Goal: Task Accomplishment & Management: Manage account settings

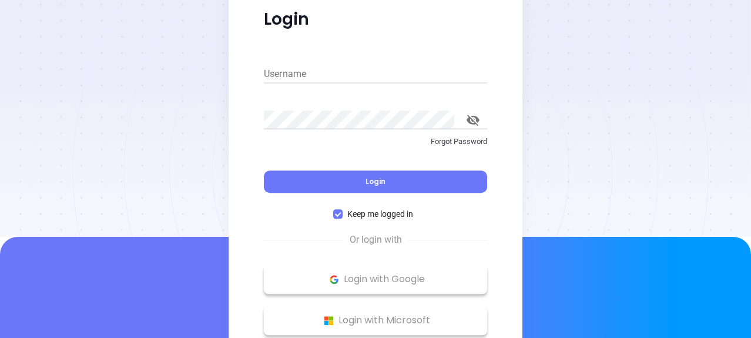
click at [277, 74] on input "Username" at bounding box center [375, 74] width 223 height 19
paste input "developer@binoxmsp.com"
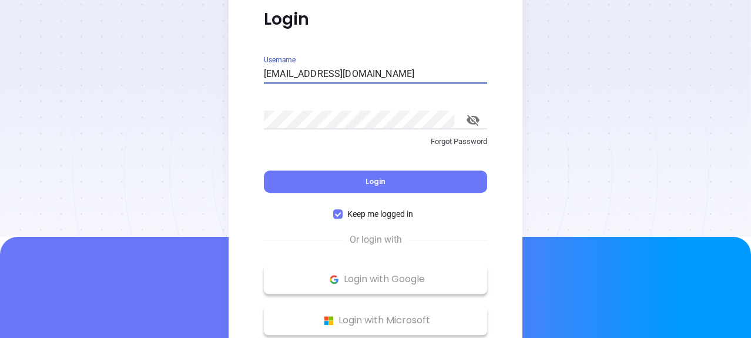
type input "developer@binoxmsp.com"
click at [261, 75] on div "Username developer@binoxmsp.com Password Forgot Password Login Keep me logged in" at bounding box center [375, 137] width 237 height 168
click at [264, 74] on input "developer@binoxmsp.com" at bounding box center [375, 74] width 223 height 19
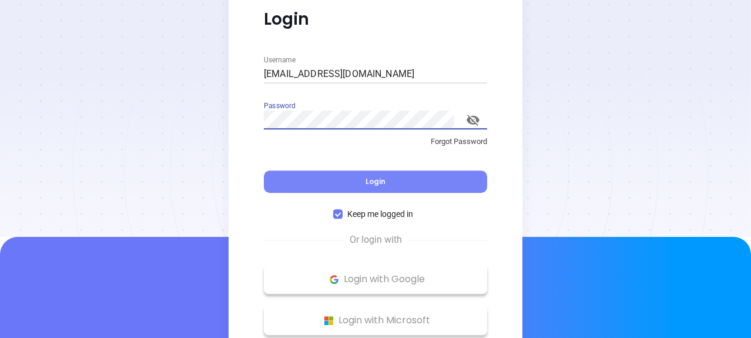
click at [377, 179] on span "Login" at bounding box center [375, 181] width 20 height 10
click at [374, 183] on span "Login" at bounding box center [375, 181] width 20 height 10
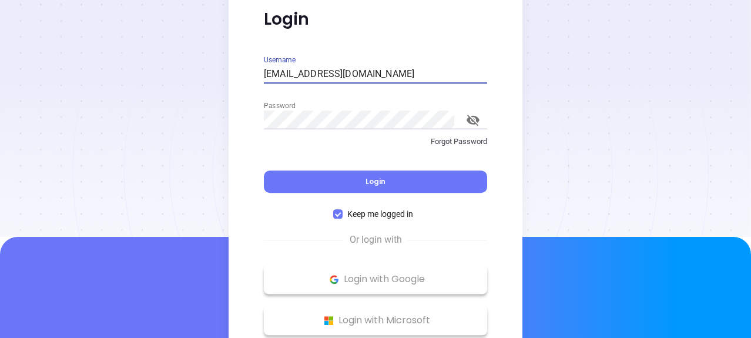
drag, startPoint x: 395, startPoint y: 75, endPoint x: 155, endPoint y: 63, distance: 240.5
click at [155, 63] on div "Login Username developer@binoxmsp.com Password Forgot Password Login Keep me lo…" at bounding box center [375, 169] width 751 height 338
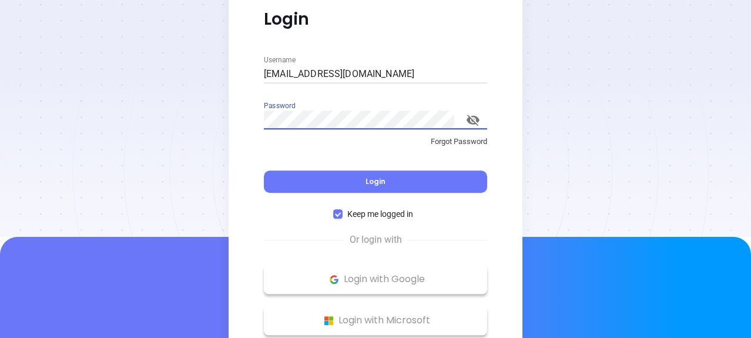
click at [223, 113] on div "Login Username developer@binoxmsp.com Password Forgot Password Login Keep me lo…" at bounding box center [375, 169] width 751 height 338
click at [369, 179] on span "Login" at bounding box center [375, 181] width 20 height 10
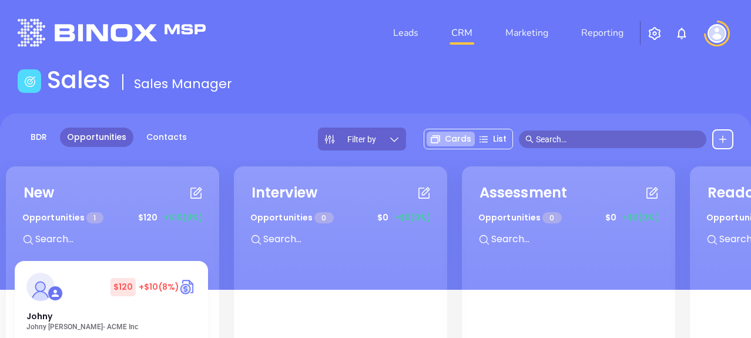
click at [652, 31] on img "button" at bounding box center [654, 33] width 14 height 14
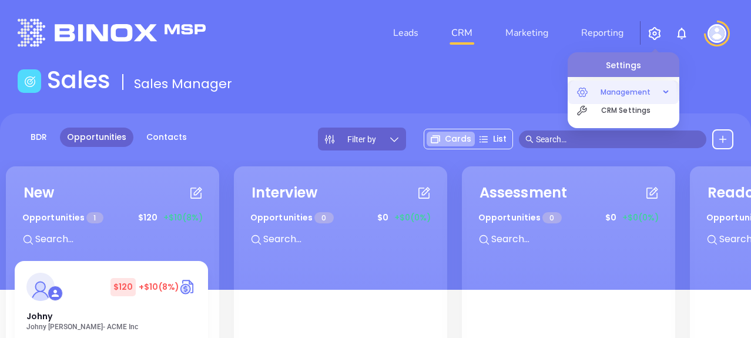
click at [625, 93] on span "Management" at bounding box center [625, 92] width 62 height 24
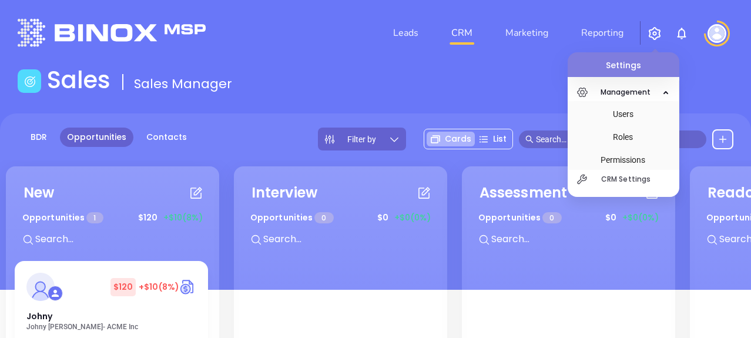
click at [382, 75] on div "Sales Sales Manager" at bounding box center [376, 82] width 730 height 33
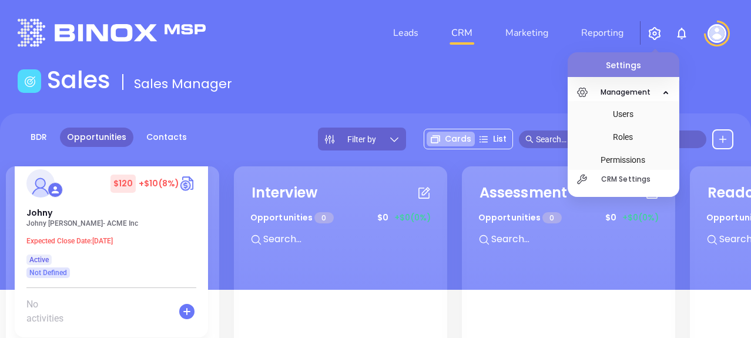
click at [710, 33] on img at bounding box center [716, 33] width 19 height 19
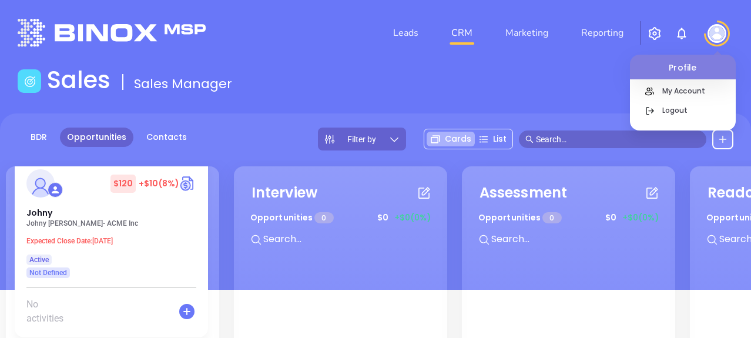
click at [659, 29] on img "button" at bounding box center [654, 33] width 14 height 14
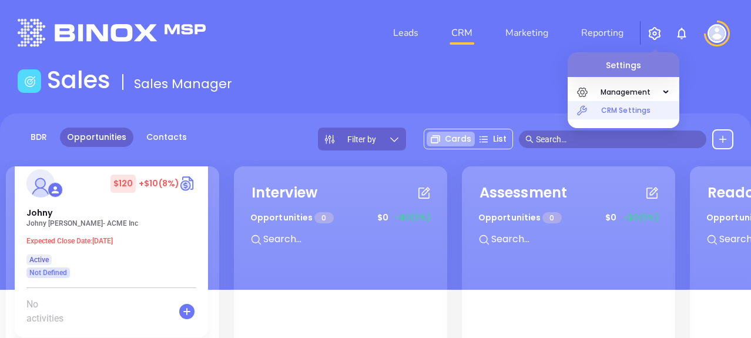
click at [612, 110] on p "CRM Settings" at bounding box center [640, 110] width 78 height 18
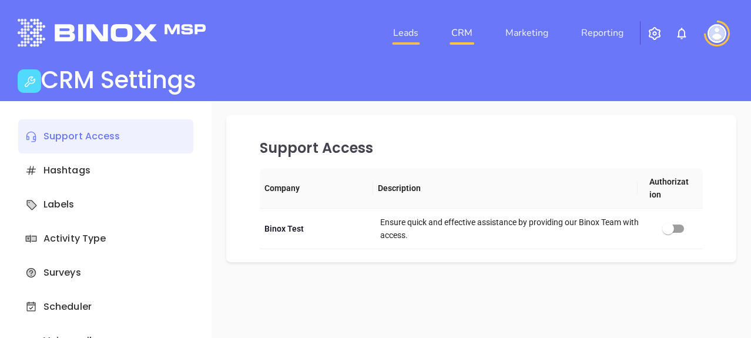
click at [407, 28] on link "Leads" at bounding box center [405, 33] width 35 height 24
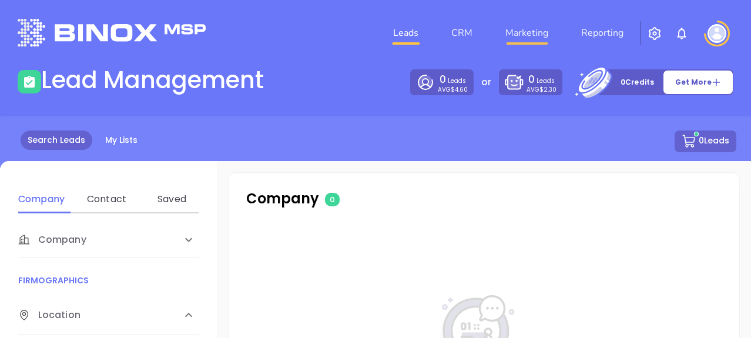
click at [514, 31] on link "Marketing" at bounding box center [527, 33] width 52 height 24
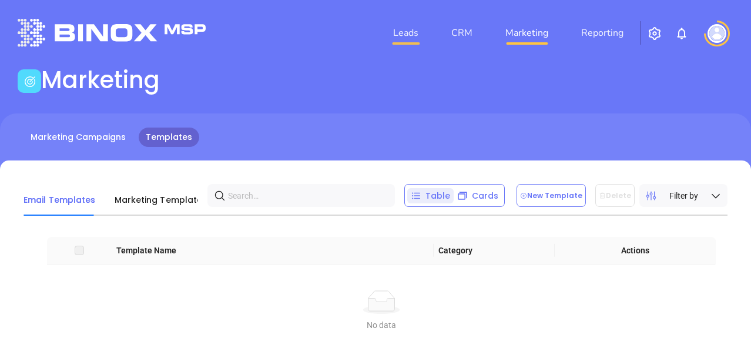
click at [409, 35] on link "Leads" at bounding box center [405, 33] width 35 height 24
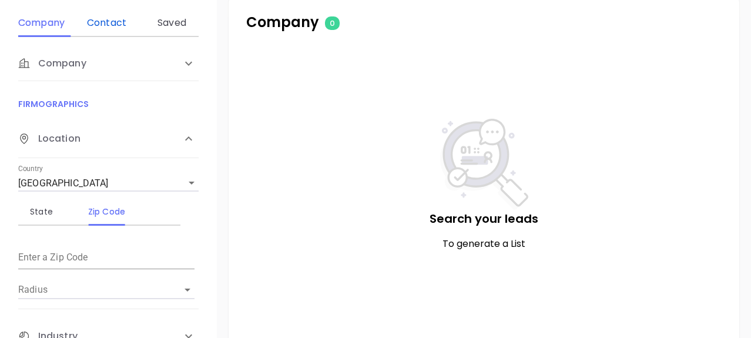
click at [105, 27] on div "Contact" at bounding box center [106, 23] width 46 height 14
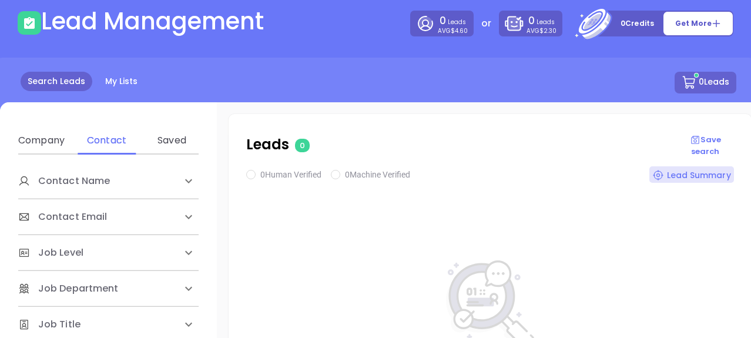
scroll to position [118, 0]
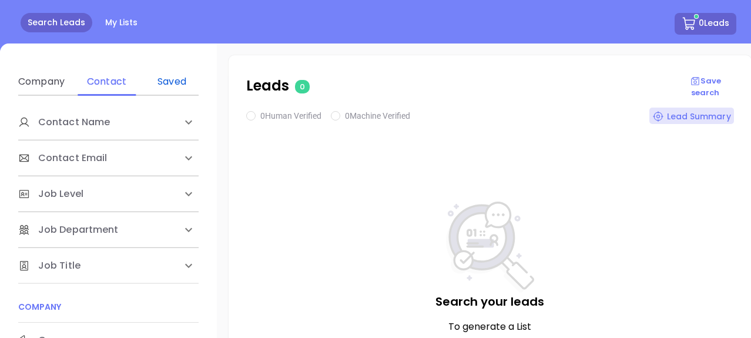
click at [177, 79] on div "Saved" at bounding box center [172, 82] width 46 height 14
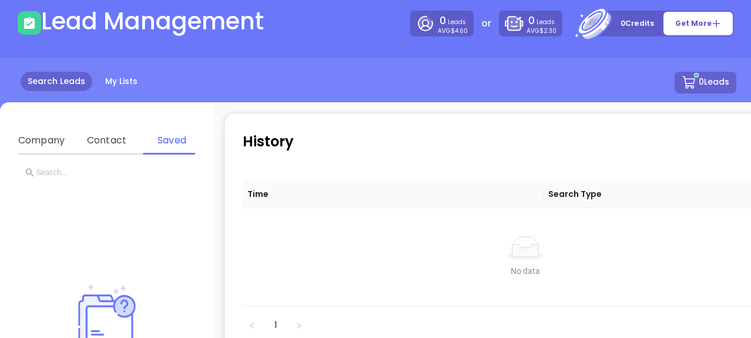
scroll to position [0, 0]
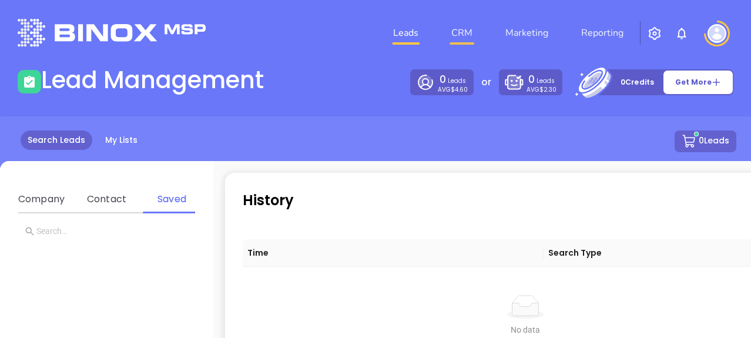
click at [464, 28] on link "CRM" at bounding box center [462, 33] width 31 height 24
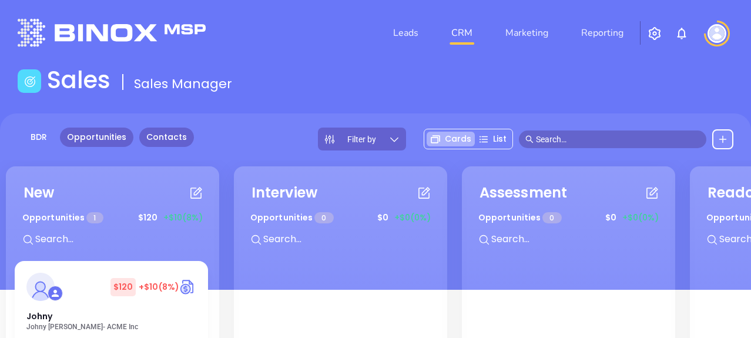
click at [157, 136] on link "Contacts" at bounding box center [166, 136] width 55 height 19
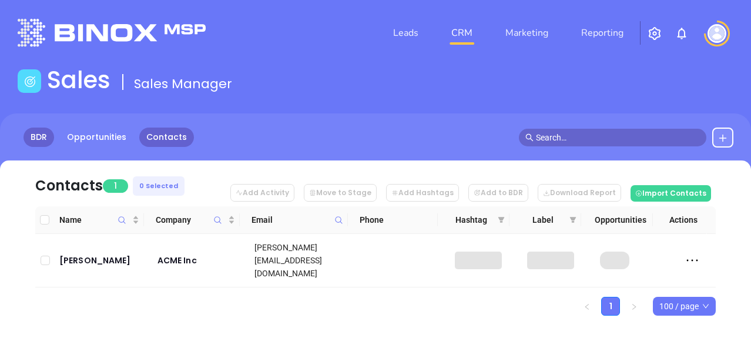
click at [37, 136] on link "BDR" at bounding box center [39, 136] width 31 height 19
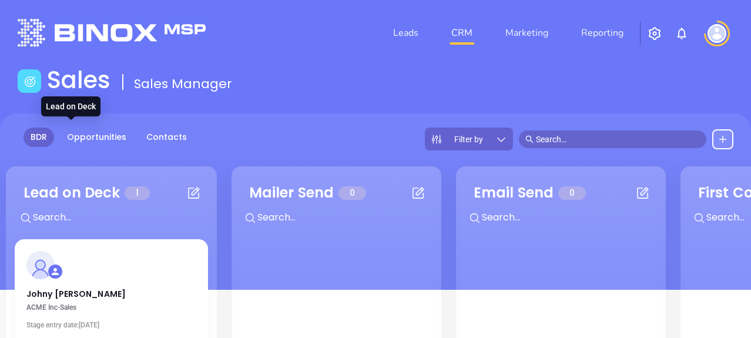
scroll to position [82, 0]
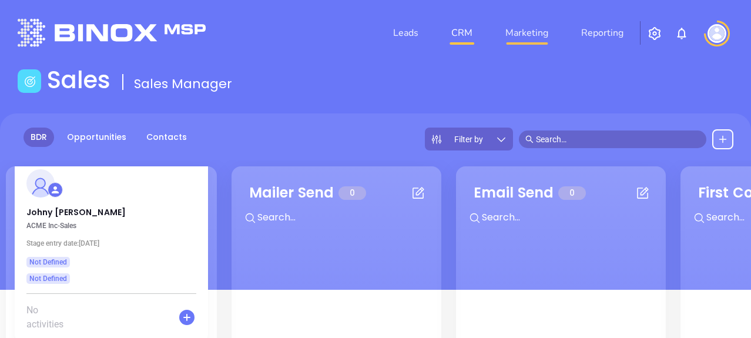
click at [516, 32] on link "Marketing" at bounding box center [527, 33] width 52 height 24
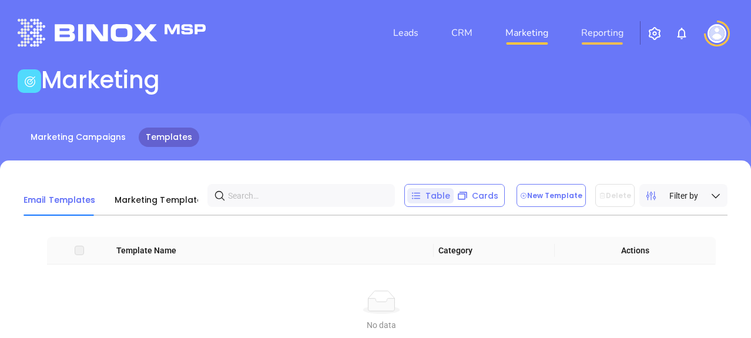
click at [590, 36] on link "Reporting" at bounding box center [602, 33] width 52 height 24
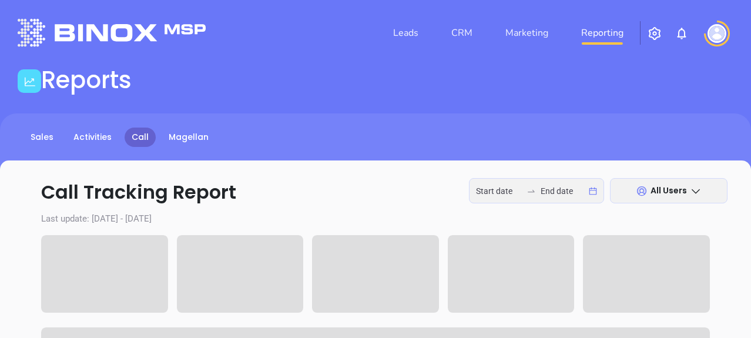
type input "2025-09-28"
type input "2025-09-30"
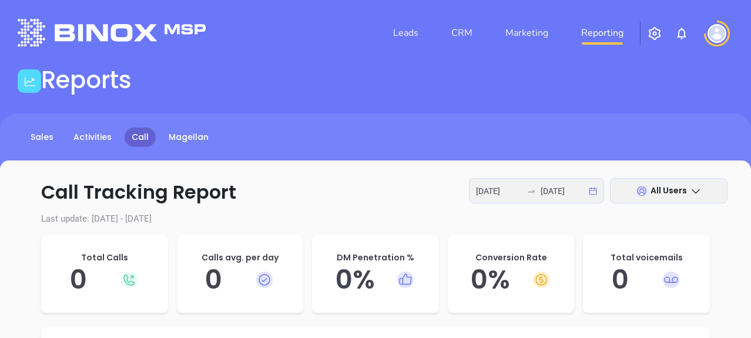
click at [655, 35] on img "button" at bounding box center [654, 33] width 14 height 14
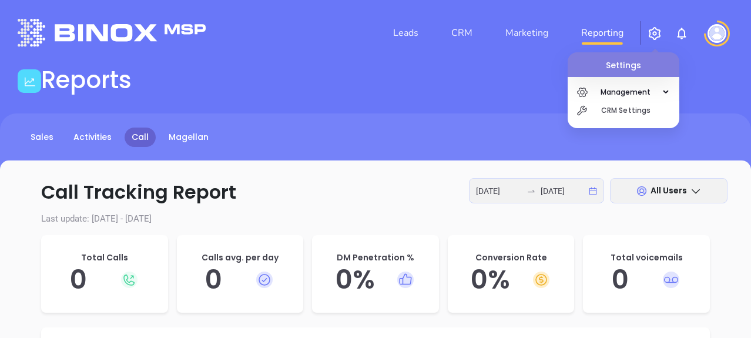
click at [679, 33] on img at bounding box center [681, 33] width 14 height 14
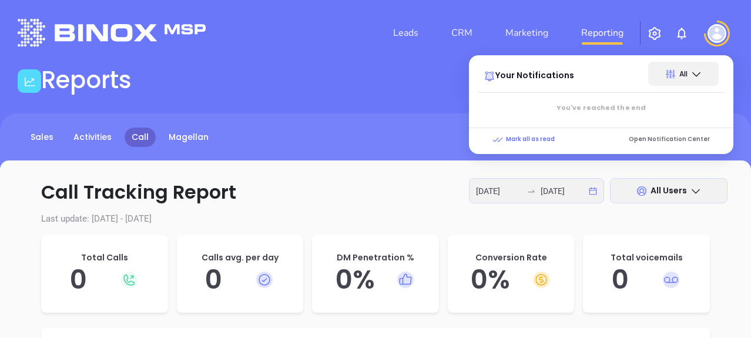
click at [707, 33] on img at bounding box center [716, 33] width 19 height 19
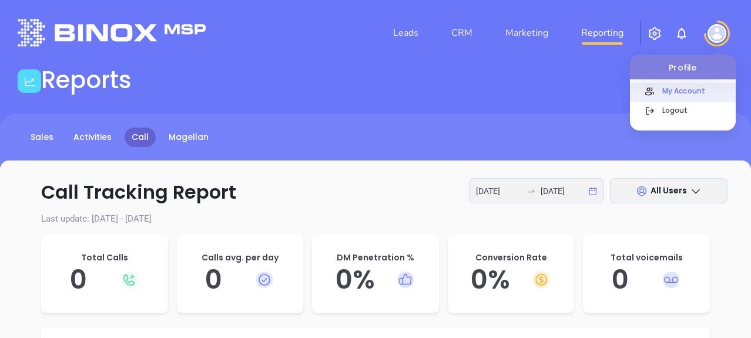
click at [680, 89] on p "My Account" at bounding box center [695, 91] width 79 height 12
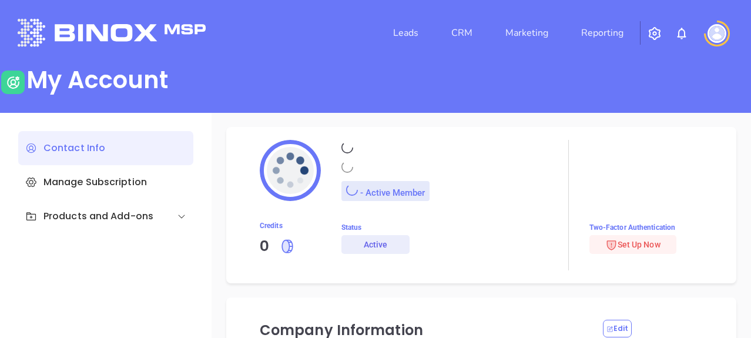
type input "Binox"
type input "Test"
type input "developer@binoxmsp.com"
type input "Binox Test"
type input "Management"
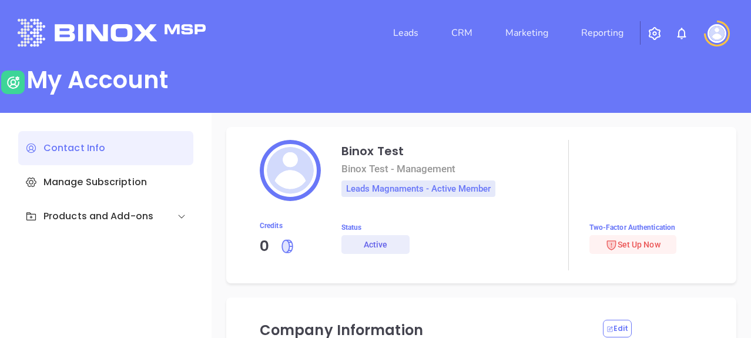
type input "Binox Test"
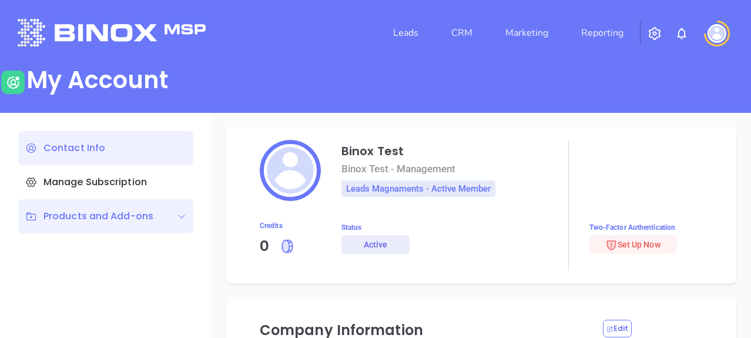
click at [86, 221] on div "Products and Add-ons" at bounding box center [89, 216] width 128 height 14
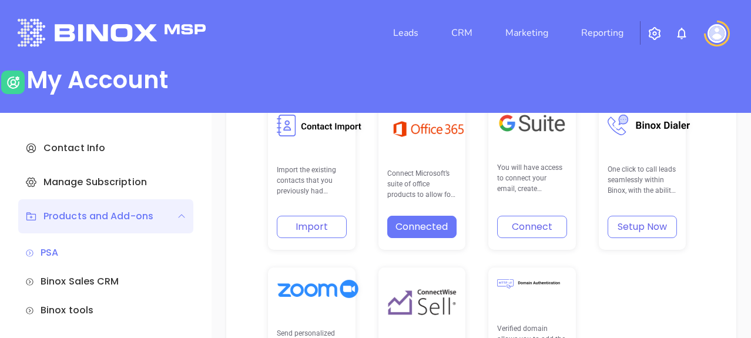
scroll to position [411, 0]
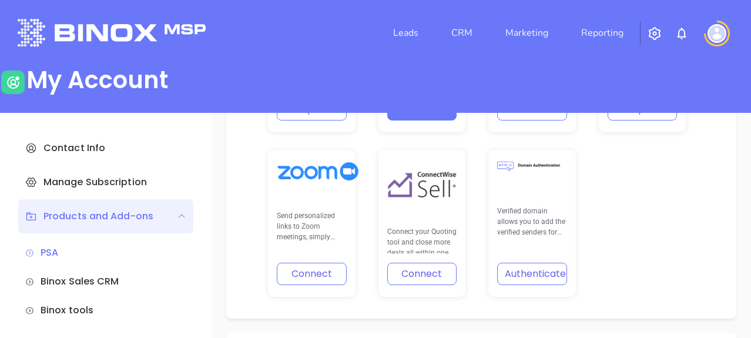
click at [303, 274] on button "Connect" at bounding box center [312, 274] width 70 height 22
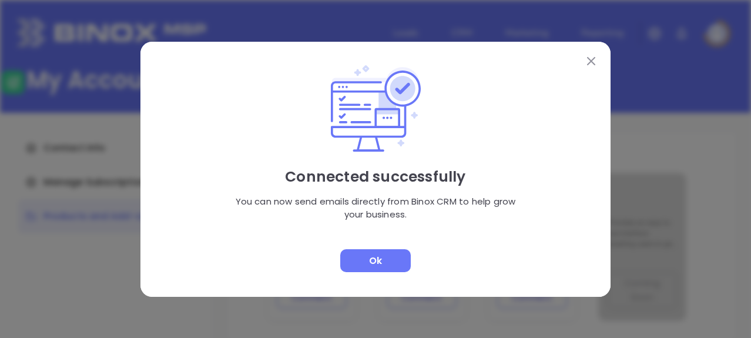
click at [387, 260] on div "Ok" at bounding box center [375, 260] width 71 height 23
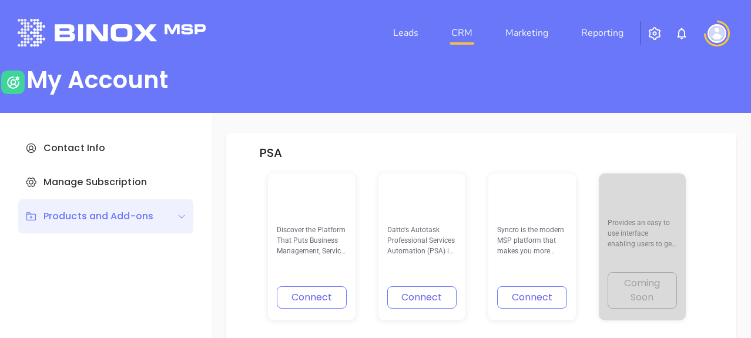
click at [459, 34] on link "CRM" at bounding box center [462, 33] width 31 height 24
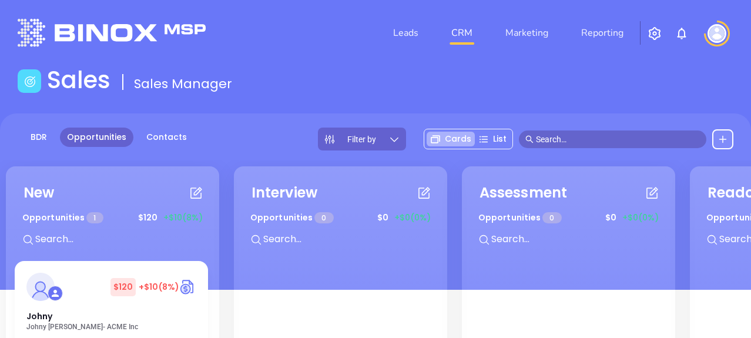
click at [724, 140] on icon at bounding box center [722, 139] width 9 height 9
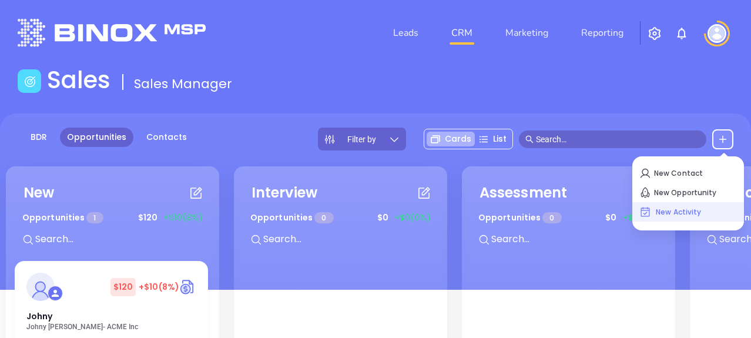
click at [687, 210] on p "New Activity" at bounding box center [688, 212] width 98 height 19
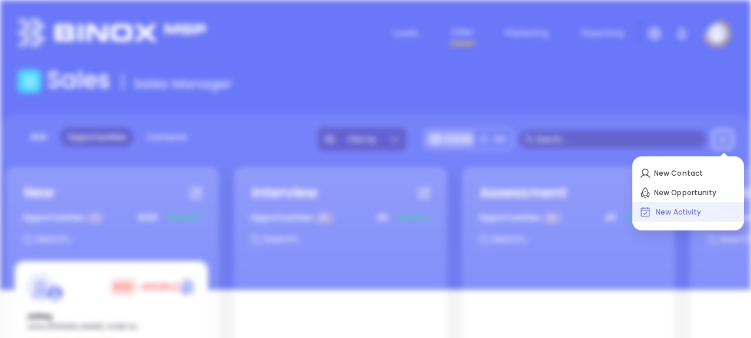
type input "10/01/2025"
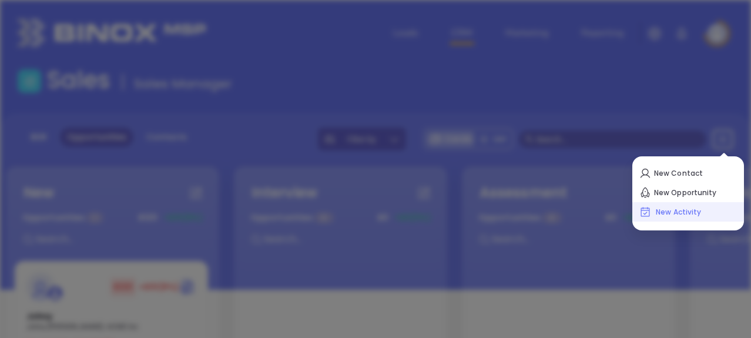
scroll to position [69, 0]
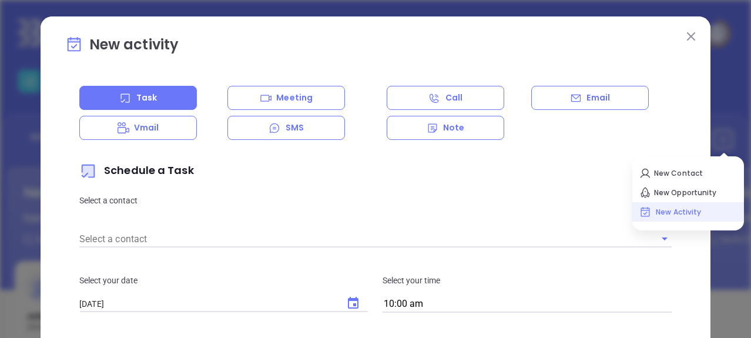
type input "Binox Test"
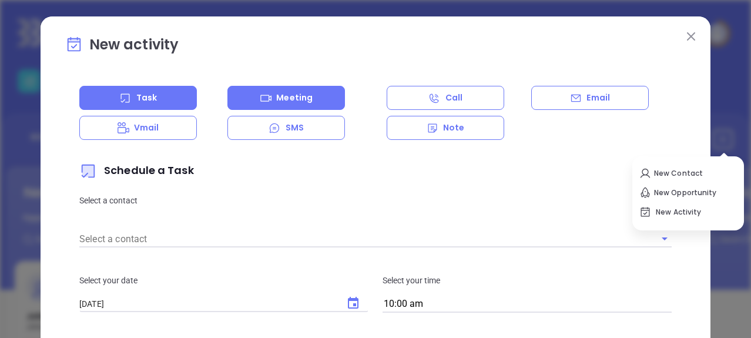
click at [286, 94] on p "Meeting" at bounding box center [294, 98] width 36 height 12
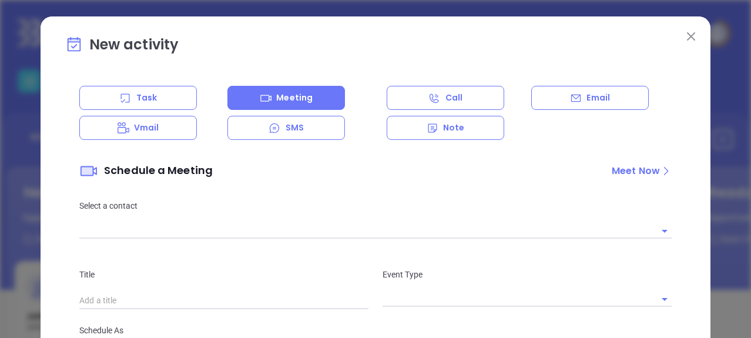
type input "[DATE]"
click at [620, 170] on div "Meet Now" at bounding box center [636, 171] width 48 height 14
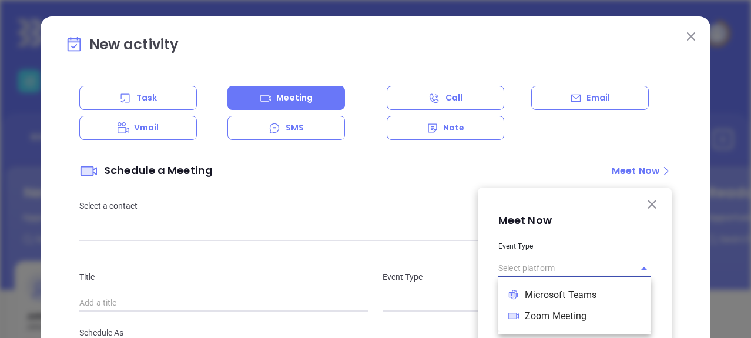
click at [527, 267] on input "text" at bounding box center [558, 268] width 120 height 17
click at [546, 320] on li "Zoom Meeting" at bounding box center [574, 316] width 153 height 21
type input "Zoom Meeting"
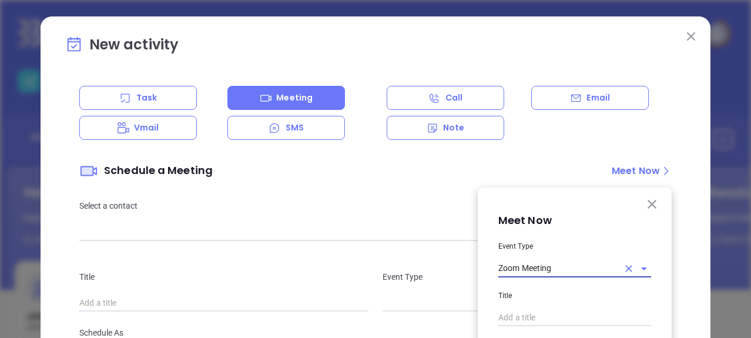
scroll to position [118, 0]
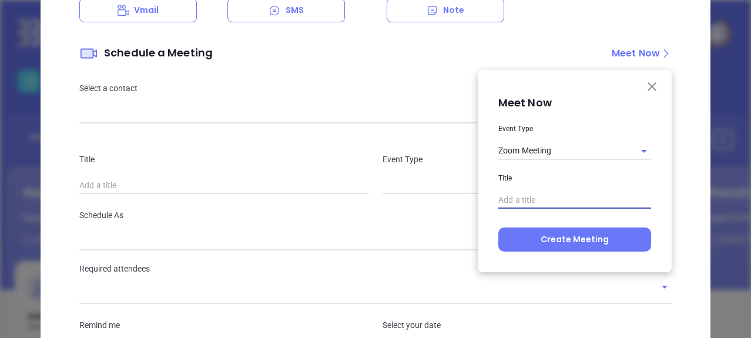
click at [521, 195] on input "text" at bounding box center [574, 201] width 153 height 18
type input "Zoom test"
click at [562, 241] on button "Create Meeting" at bounding box center [574, 239] width 153 height 24
click at [639, 146] on icon "Open" at bounding box center [644, 151] width 14 height 14
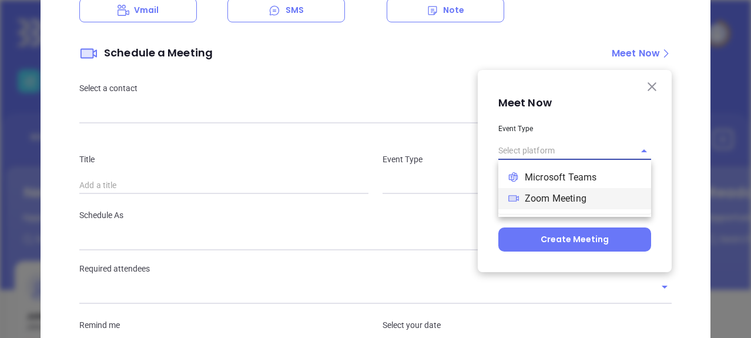
click at [558, 197] on li "Zoom Meeting" at bounding box center [574, 198] width 153 height 21
type input "Zoom Meeting"
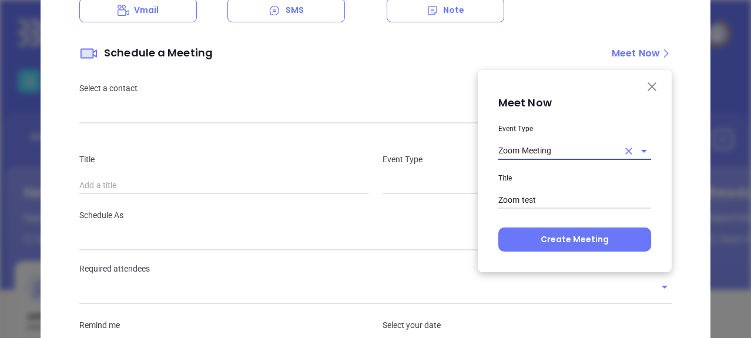
click at [545, 240] on button "Create Meeting" at bounding box center [574, 239] width 153 height 24
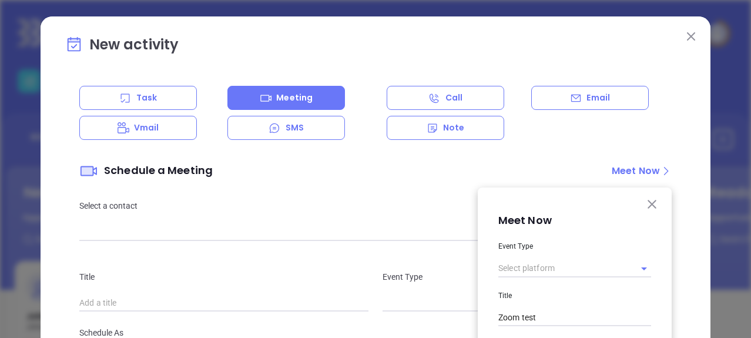
click at [687, 33] on img at bounding box center [691, 36] width 8 height 8
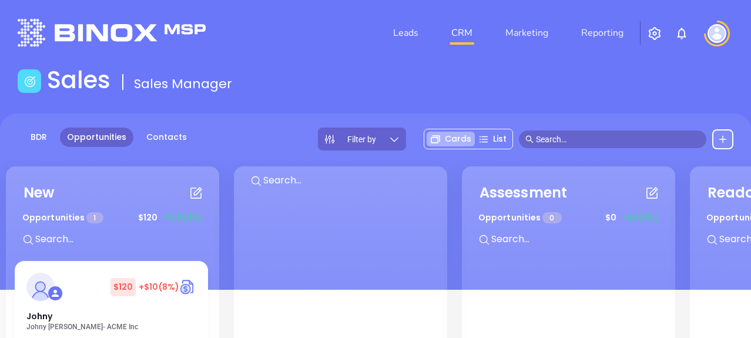
click at [719, 137] on icon at bounding box center [722, 139] width 9 height 9
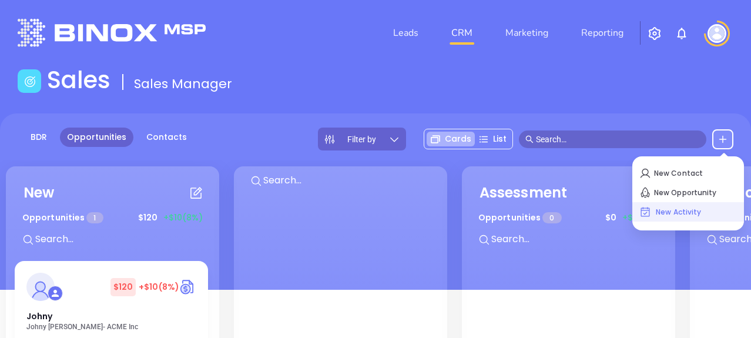
click at [666, 212] on p "New Activity" at bounding box center [688, 212] width 98 height 19
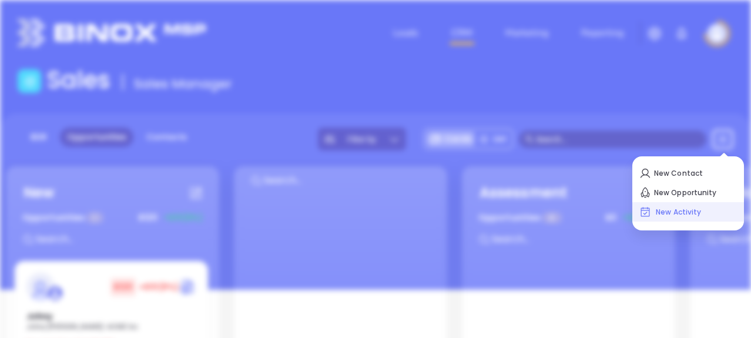
type input "10/01/2025"
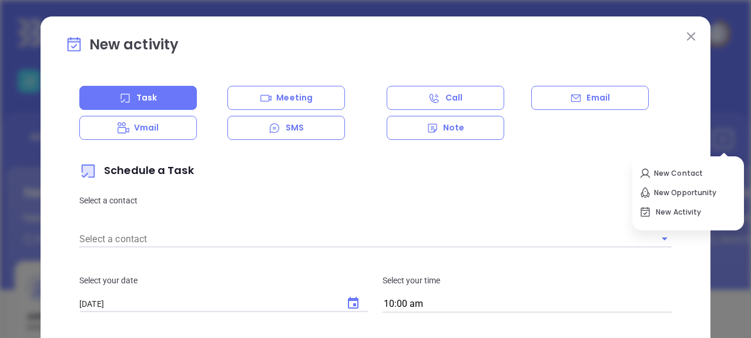
type input "Binox Test"
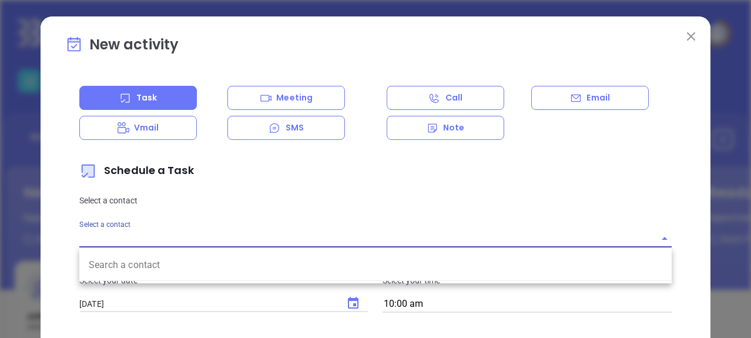
click at [96, 233] on input "Select a contact" at bounding box center [358, 238] width 559 height 17
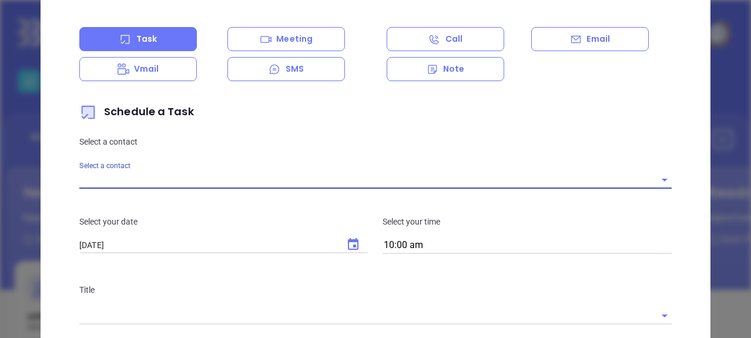
click at [105, 178] on input "Select a contact" at bounding box center [358, 179] width 559 height 17
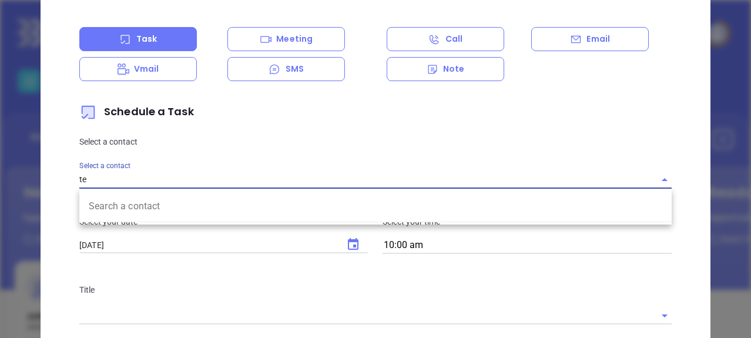
type input "t"
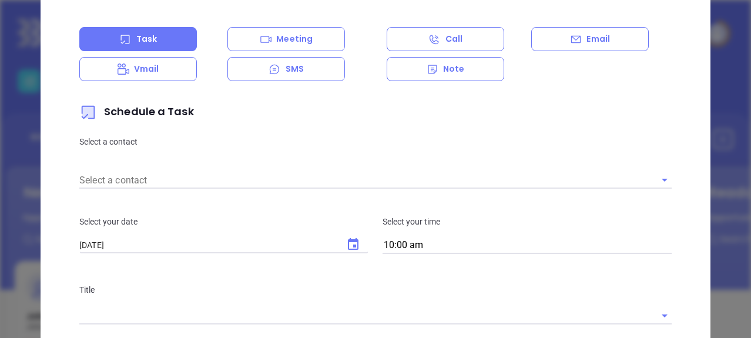
click at [481, 155] on div "Task Meeting Call Email Vmail SMS Note Schedule a Task Select a contact Select …" at bounding box center [375, 314] width 606 height 574
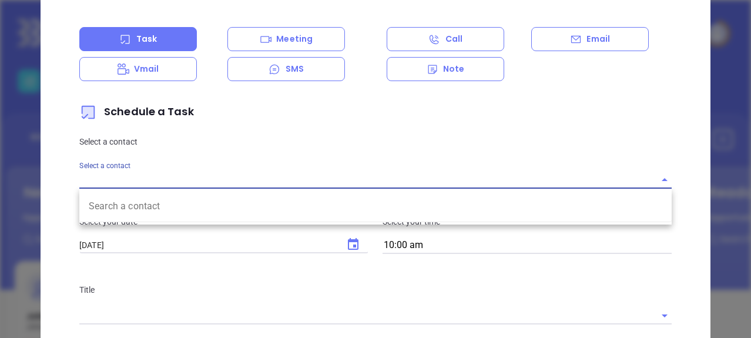
click at [106, 181] on input "Select a contact" at bounding box center [358, 179] width 559 height 17
type input "z"
click at [95, 163] on label "Select a contact" at bounding box center [104, 166] width 51 height 7
click at [95, 171] on input "Select a contact" at bounding box center [358, 179] width 559 height 17
click at [298, 163] on div "Select a contact" at bounding box center [375, 175] width 592 height 27
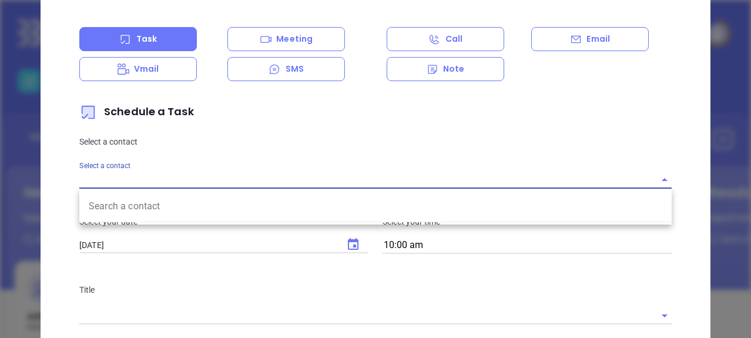
scroll to position [0, 0]
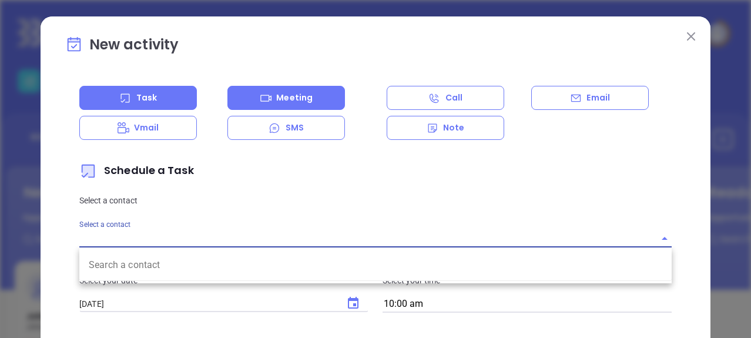
click at [302, 99] on p "Meeting" at bounding box center [294, 98] width 36 height 12
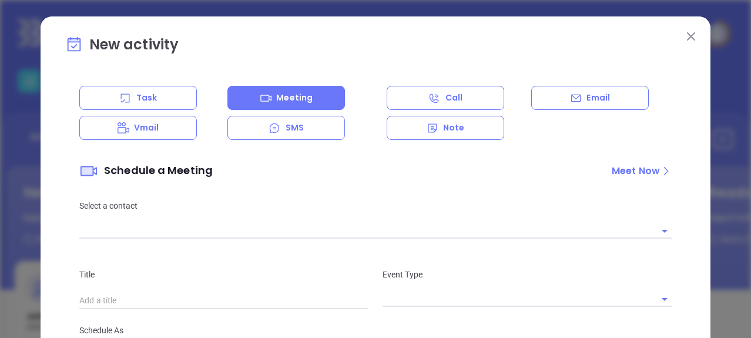
type input "10/01/2025"
click at [96, 222] on div at bounding box center [375, 229] width 592 height 17
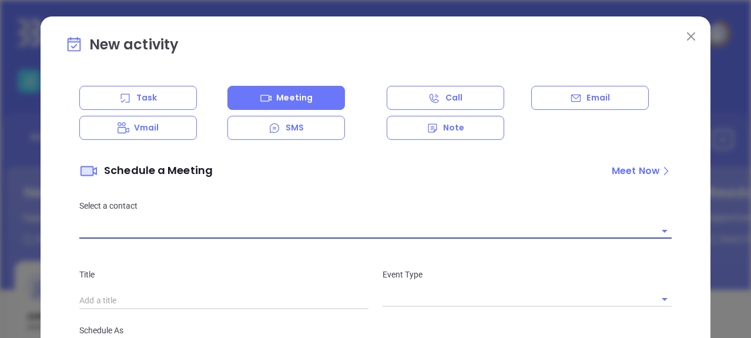
click at [660, 228] on icon "Open" at bounding box center [664, 231] width 14 height 14
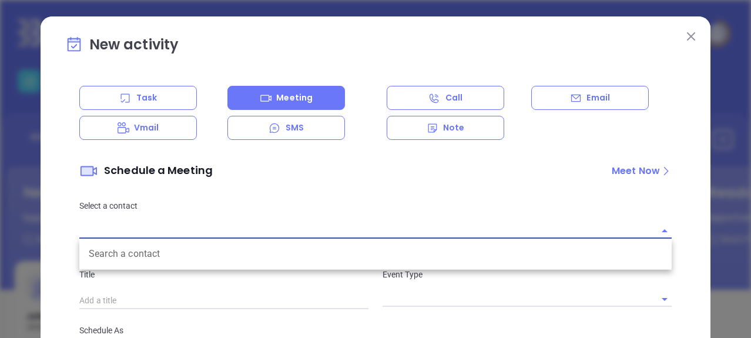
click at [465, 188] on div "Select a contact Search a contact" at bounding box center [375, 218] width 606 height 69
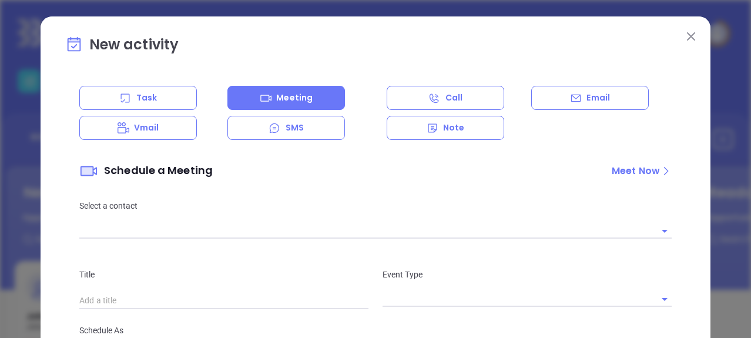
click at [687, 32] on img at bounding box center [691, 36] width 8 height 8
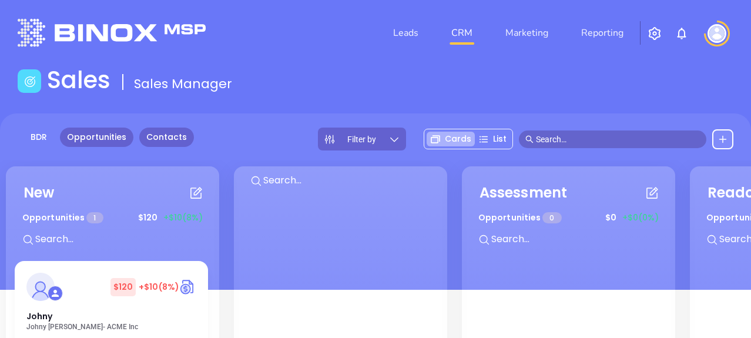
click at [163, 131] on link "Contacts" at bounding box center [166, 136] width 55 height 19
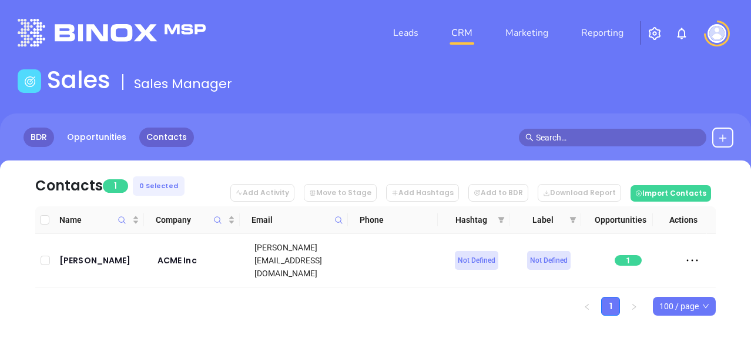
click at [36, 139] on link "BDR" at bounding box center [39, 136] width 31 height 19
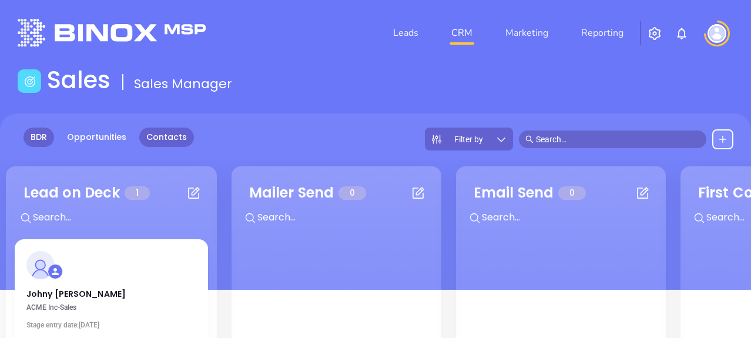
click at [166, 132] on link "Contacts" at bounding box center [166, 136] width 55 height 19
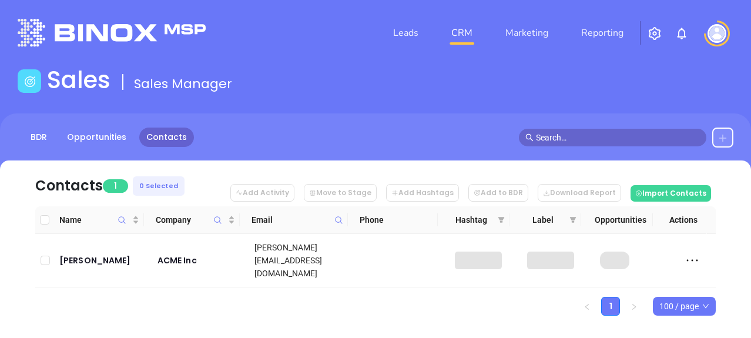
click at [723, 137] on icon at bounding box center [722, 137] width 9 height 9
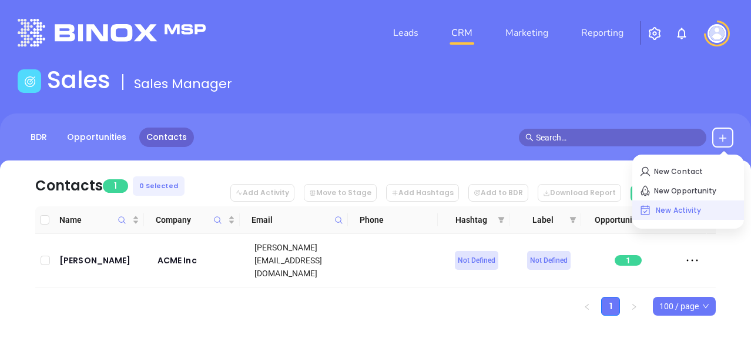
click at [676, 212] on p "New Activity" at bounding box center [688, 210] width 98 height 19
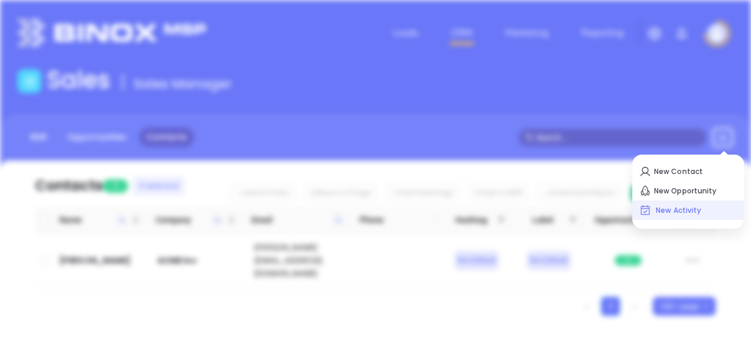
scroll to position [69, 0]
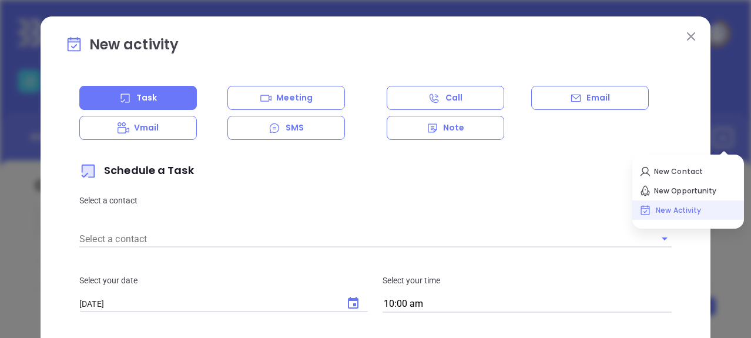
type input "Binox Test"
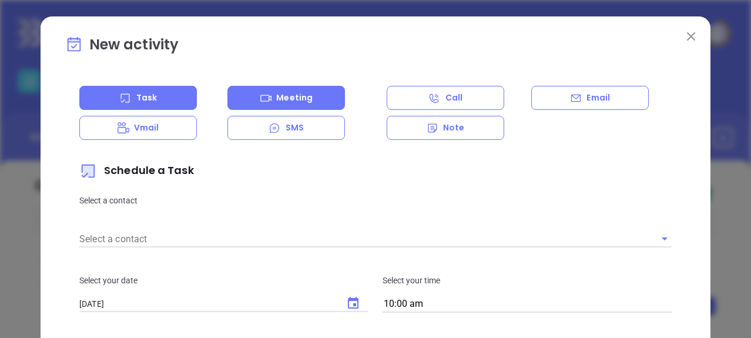
click at [293, 102] on p "Meeting" at bounding box center [294, 98] width 36 height 12
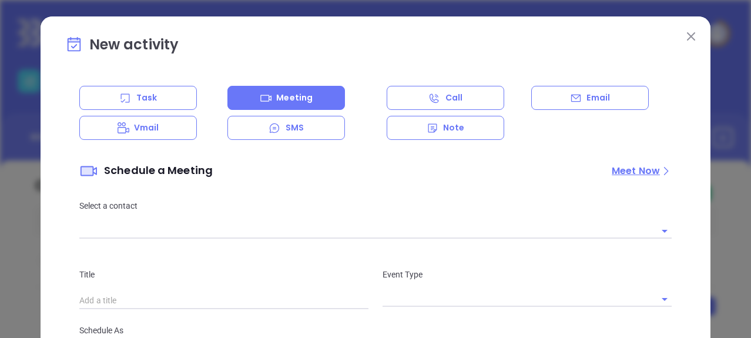
click at [654, 168] on div "Meet Now" at bounding box center [636, 171] width 48 height 14
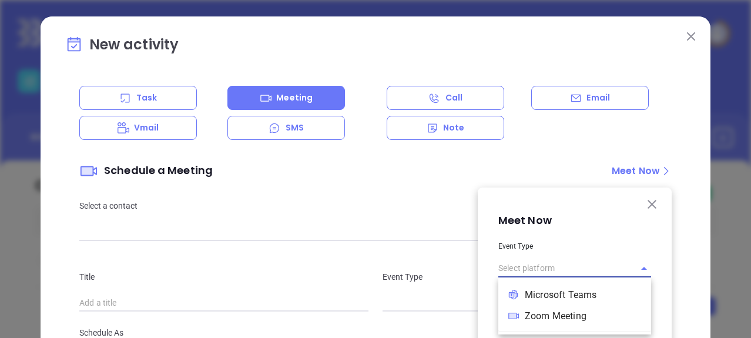
click at [517, 266] on input "text" at bounding box center [558, 268] width 120 height 17
click at [546, 313] on li "Zoom Meeting" at bounding box center [574, 316] width 153 height 21
type input "Zoom Meeting"
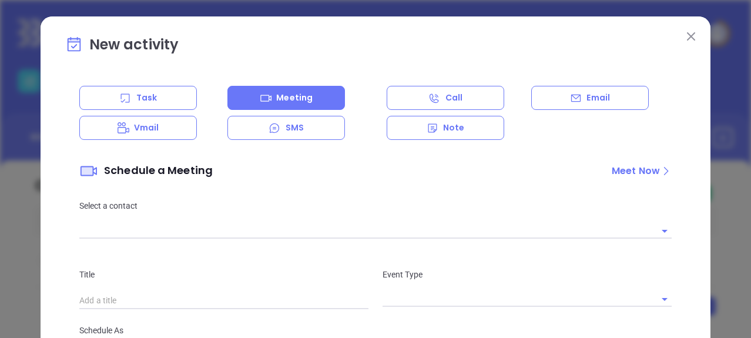
click at [388, 219] on div "Select a contact" at bounding box center [375, 218] width 606 height 39
click at [133, 222] on div at bounding box center [375, 229] width 592 height 17
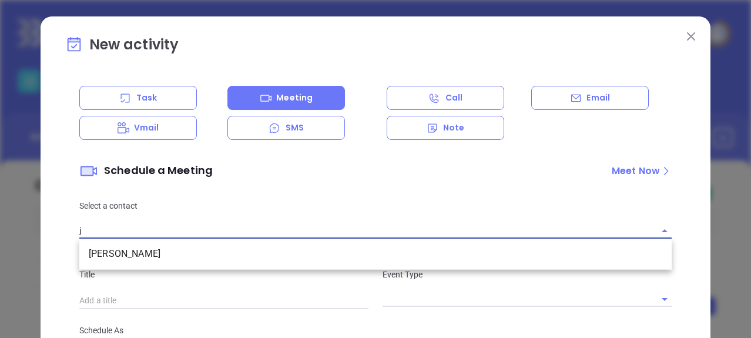
click at [105, 254] on li "Johny Smith" at bounding box center [375, 253] width 592 height 21
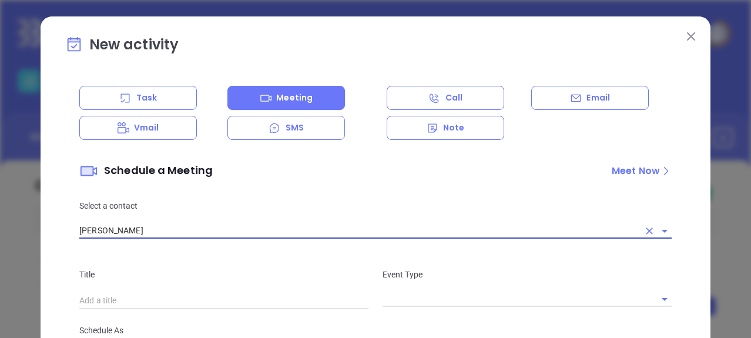
scroll to position [59, 0]
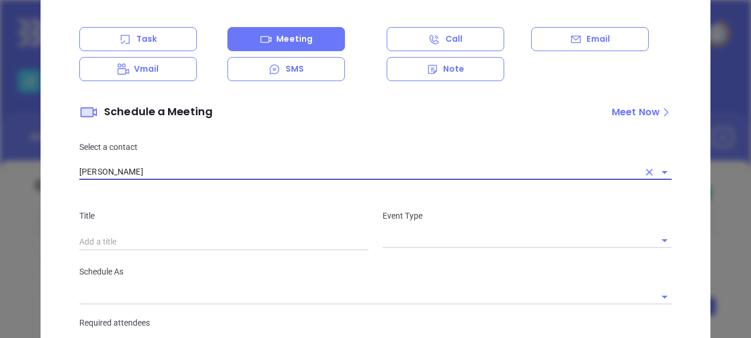
type input "Johny Smith"
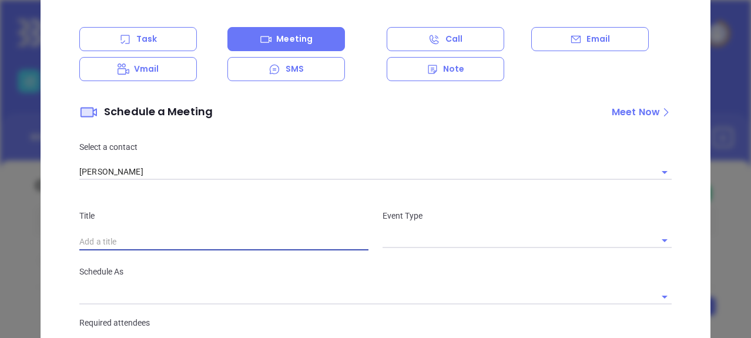
click at [108, 241] on input "text" at bounding box center [223, 242] width 289 height 18
type input "Zoom test"
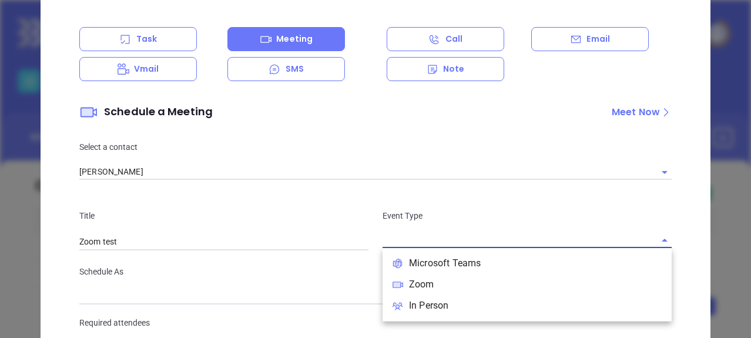
click at [476, 235] on input "text" at bounding box center [517, 240] width 271 height 15
click at [427, 284] on li "Zoom" at bounding box center [526, 284] width 289 height 21
type input "Zoom"
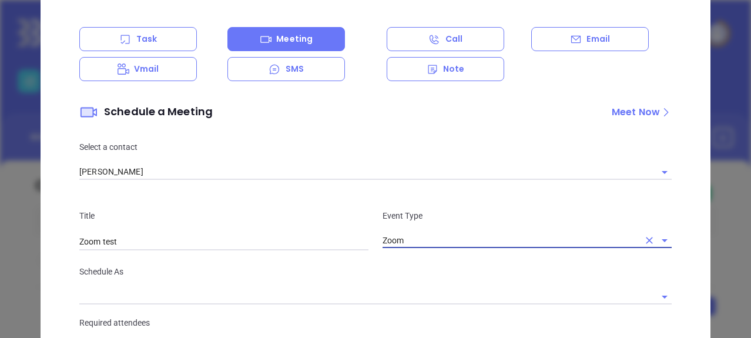
click at [160, 294] on input "text" at bounding box center [366, 296] width 575 height 15
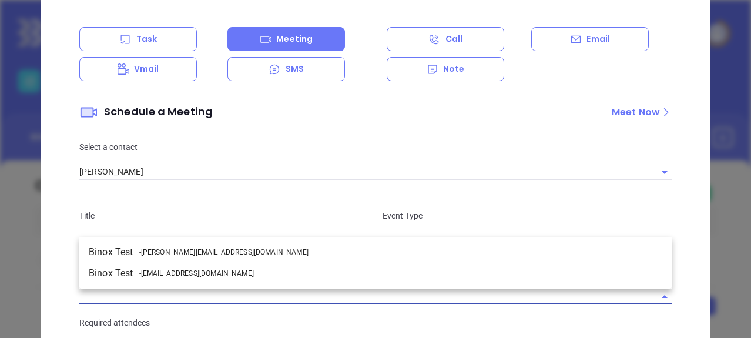
click at [158, 274] on span "- rudulf.pescadera1@zoomappsec.us" at bounding box center [196, 273] width 115 height 11
type input "Binox Test"
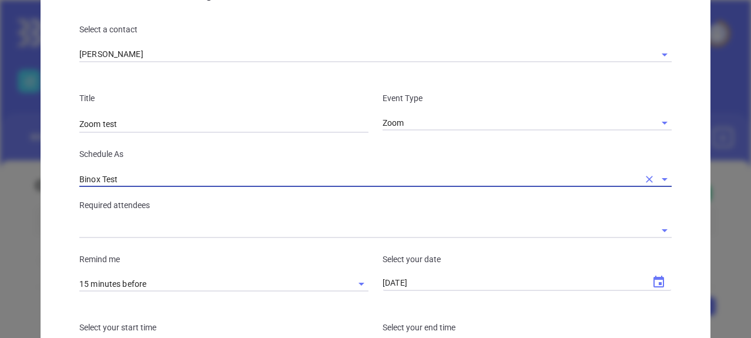
scroll to position [235, 0]
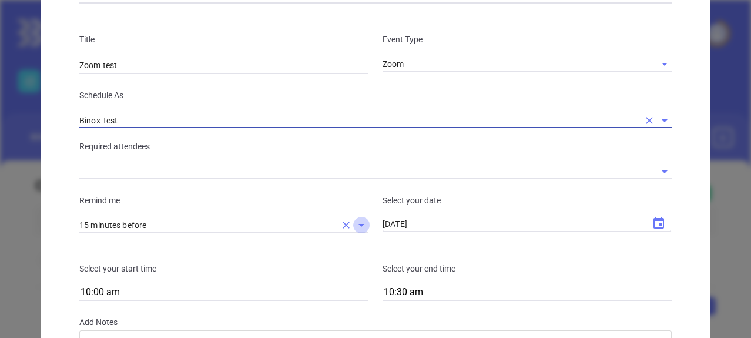
click at [355, 227] on icon "Open" at bounding box center [361, 225] width 14 height 14
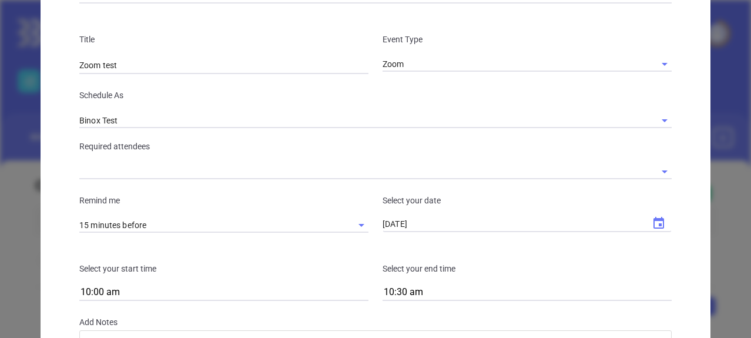
click at [244, 194] on p "Remind me" at bounding box center [223, 200] width 289 height 13
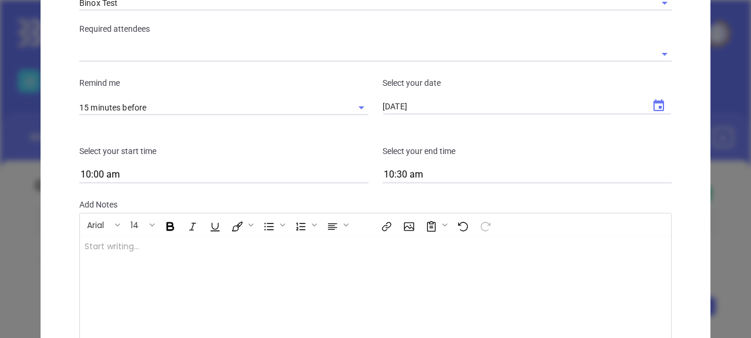
scroll to position [470, 0]
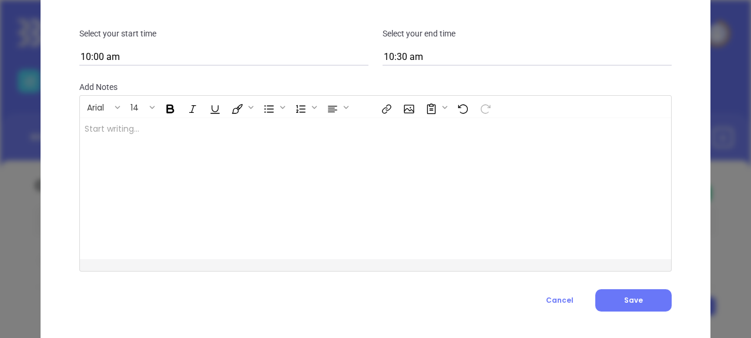
click at [189, 177] on div at bounding box center [355, 188] width 550 height 141
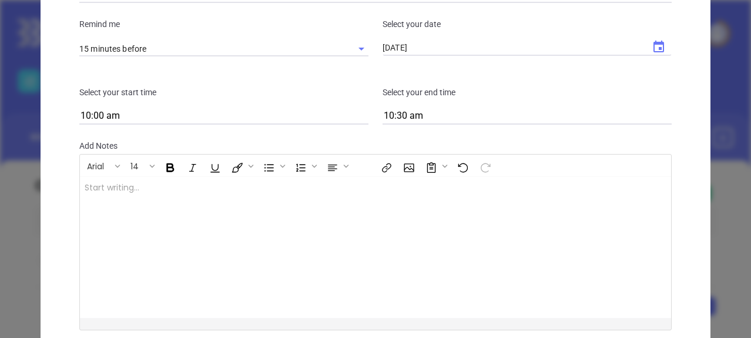
click at [186, 192] on div at bounding box center [425, 193] width 492 height 14
click at [89, 194] on div "﻿ ﻿" at bounding box center [355, 247] width 550 height 141
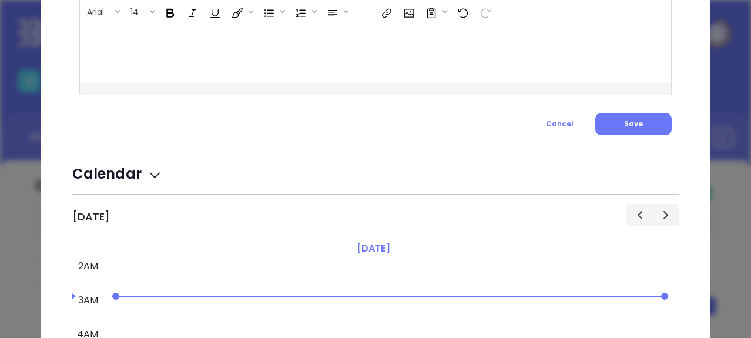
scroll to position [705, 0]
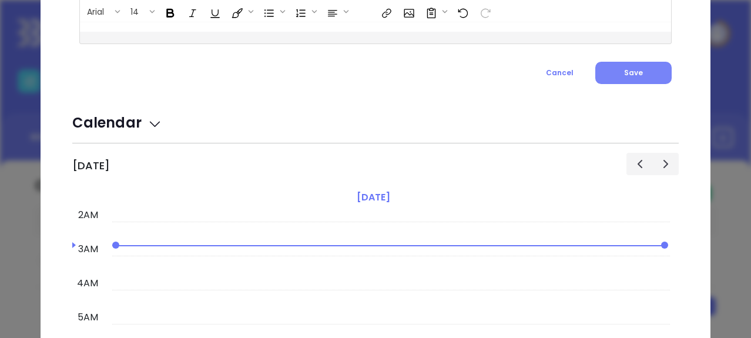
click at [633, 68] on span "Save" at bounding box center [633, 73] width 19 height 10
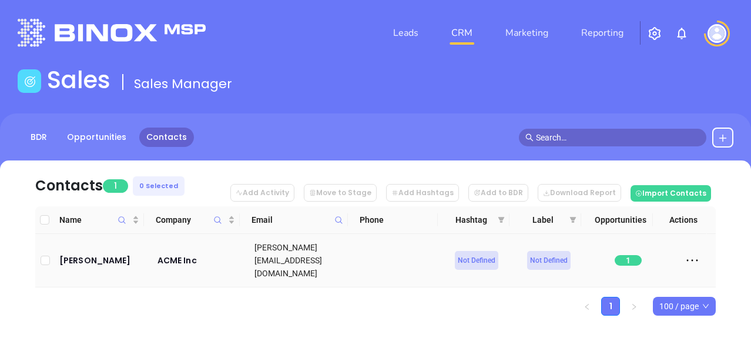
click at [623, 255] on span "1" at bounding box center [628, 260] width 27 height 11
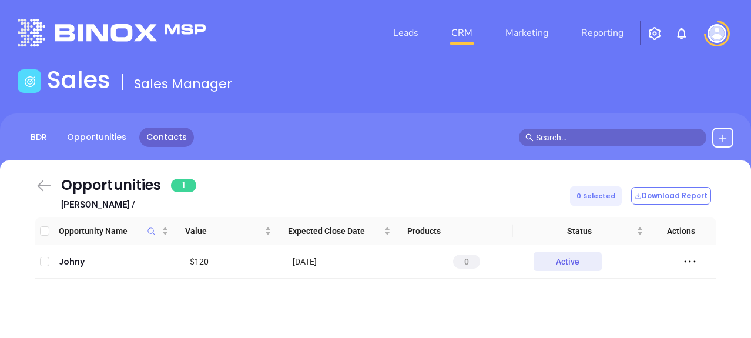
click at [38, 186] on icon at bounding box center [45, 185] width 14 height 11
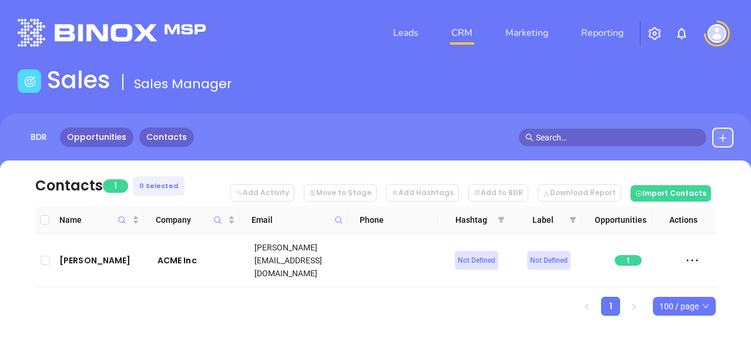
click at [79, 135] on link "Opportunities" at bounding box center [96, 136] width 73 height 19
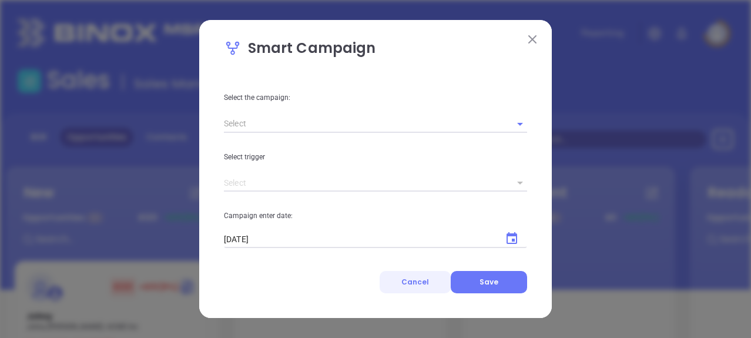
click at [418, 284] on span "Cancel" at bounding box center [415, 282] width 28 height 10
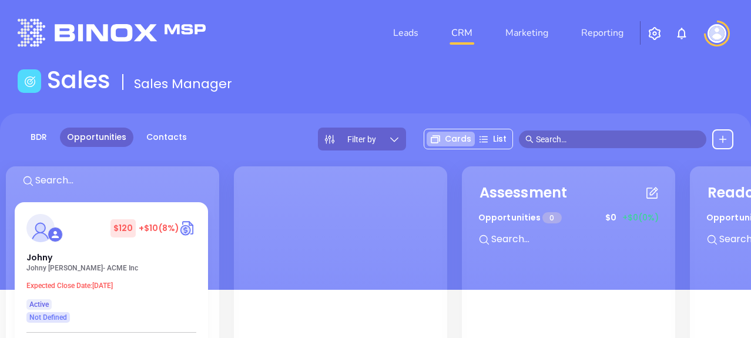
scroll to position [103, 0]
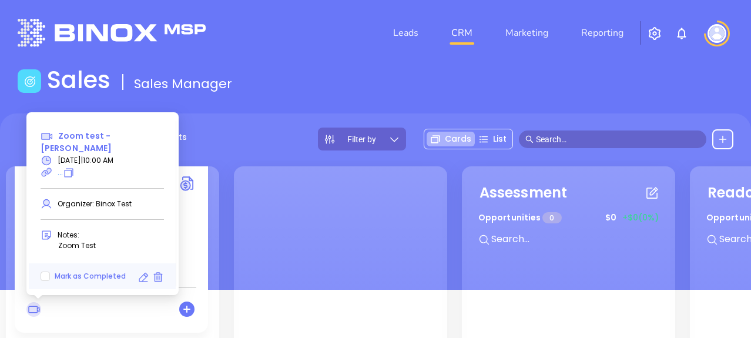
click at [69, 146] on span "Zoom test - Johny Smith" at bounding box center [76, 142] width 71 height 24
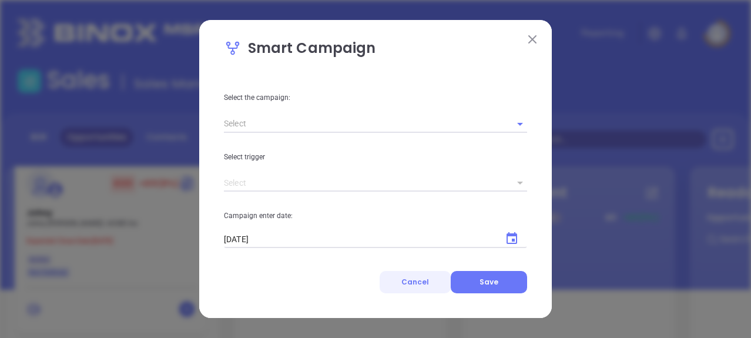
click at [415, 281] on span "Cancel" at bounding box center [415, 282] width 28 height 10
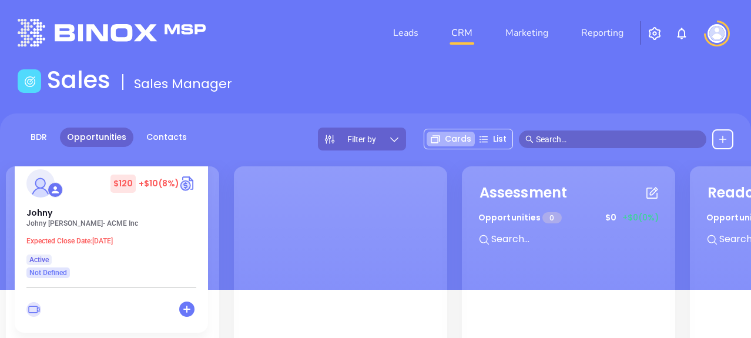
scroll to position [118, 0]
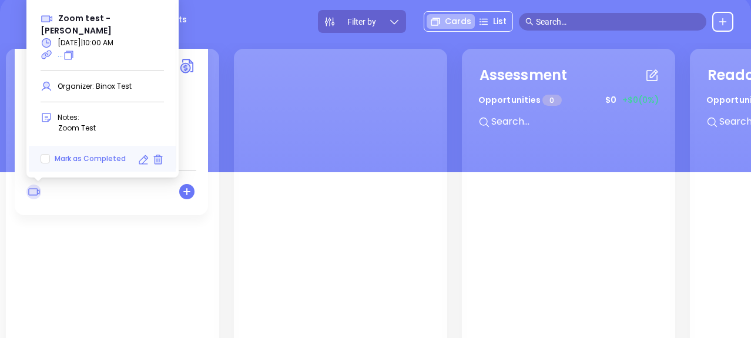
click at [35, 193] on icon at bounding box center [33, 191] width 15 height 15
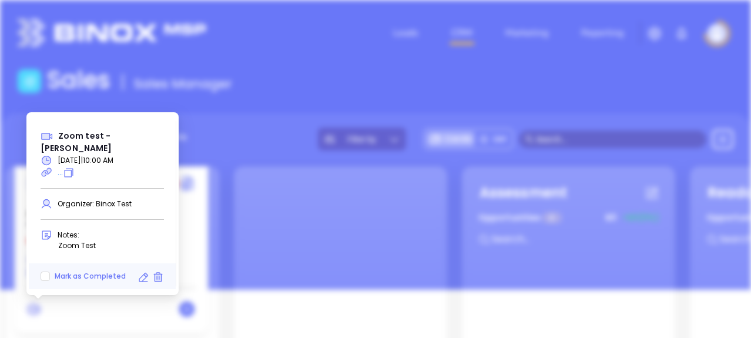
type input "15 minutes before"
type input "10/01/2025"
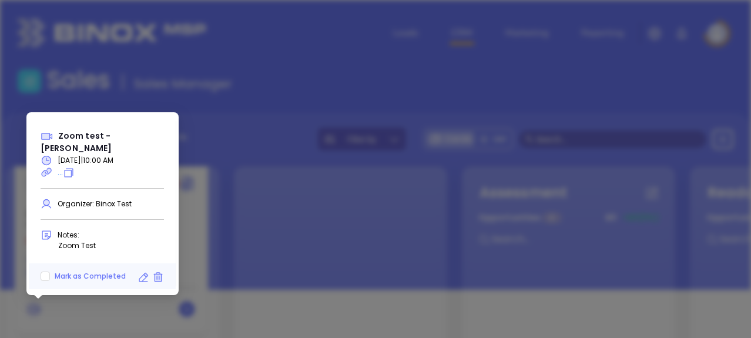
scroll to position [69, 0]
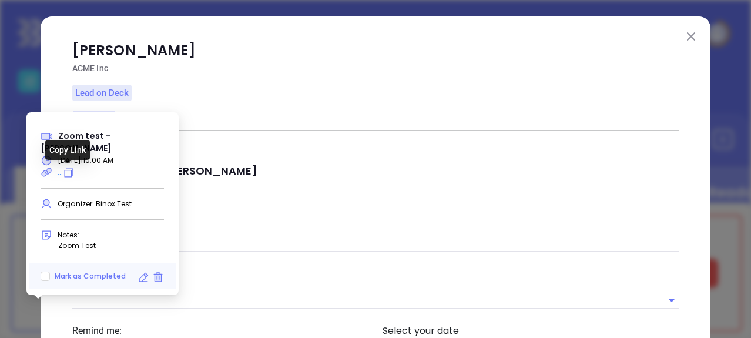
click at [67, 173] on icon at bounding box center [69, 173] width 12 height 12
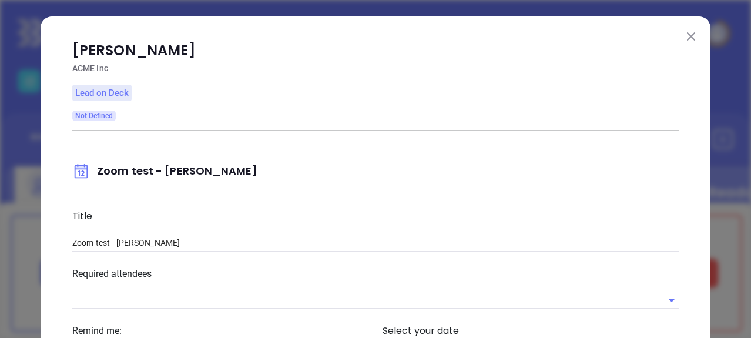
click at [687, 38] on img at bounding box center [691, 36] width 8 height 8
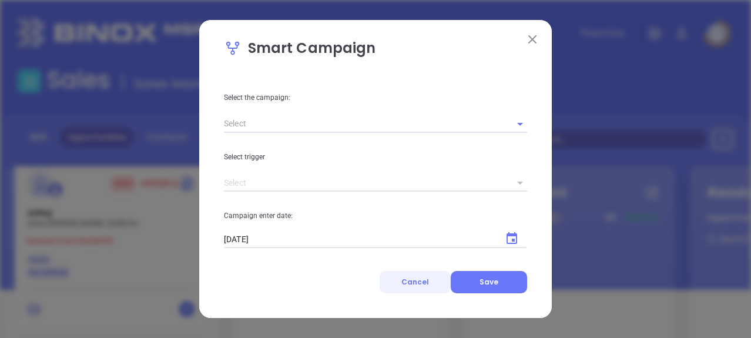
click at [414, 283] on span "Cancel" at bounding box center [415, 282] width 28 height 10
click at [420, 281] on span "Cancel" at bounding box center [415, 282] width 28 height 10
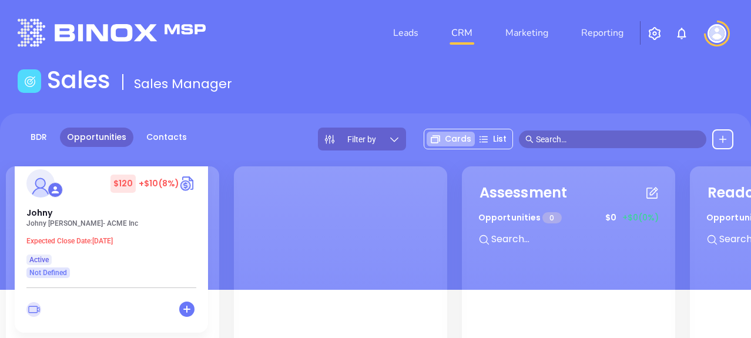
scroll to position [160, 0]
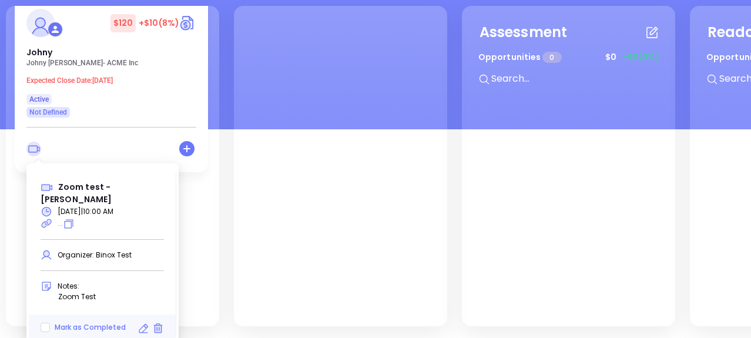
click at [31, 148] on icon at bounding box center [33, 149] width 15 height 15
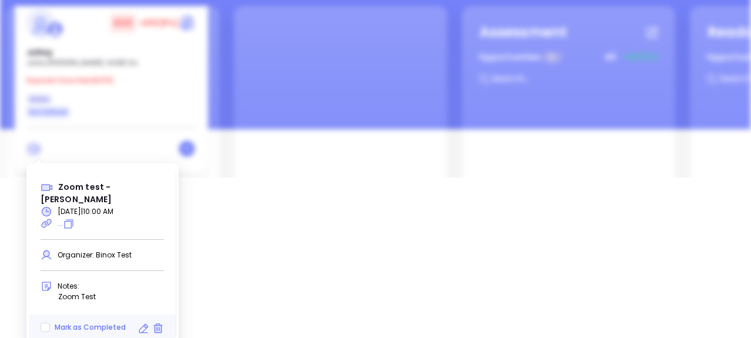
type input "15 minutes before"
type input "10/01/2025"
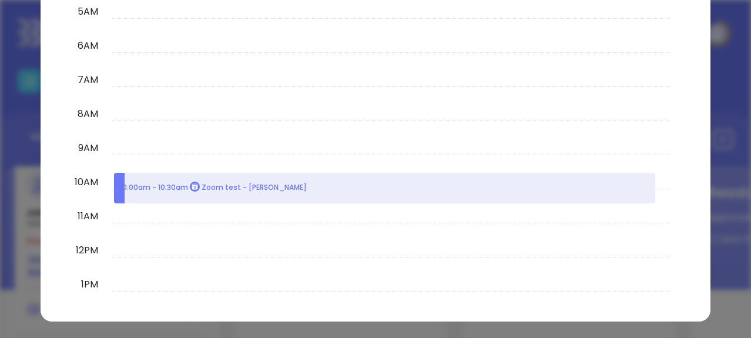
scroll to position [0, 0]
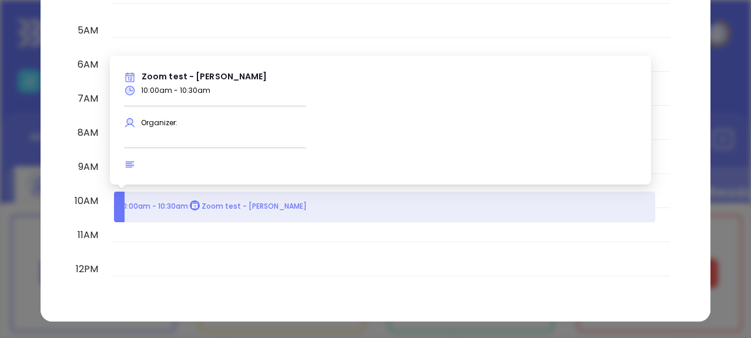
click at [172, 208] on p "10:00am - 10:30am Zoom test - Johny Smith" at bounding box center [213, 206] width 187 height 12
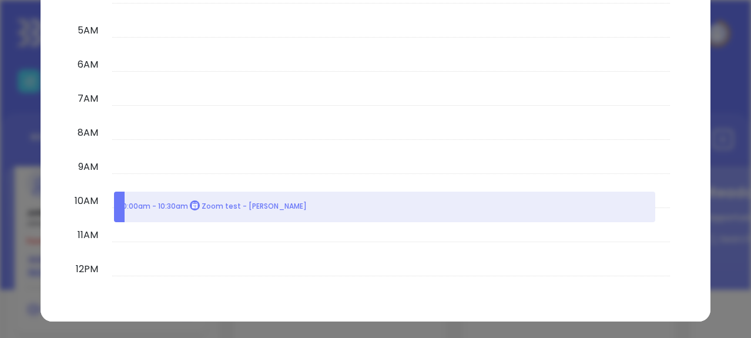
click at [652, 42] on td at bounding box center [391, 46] width 558 height 17
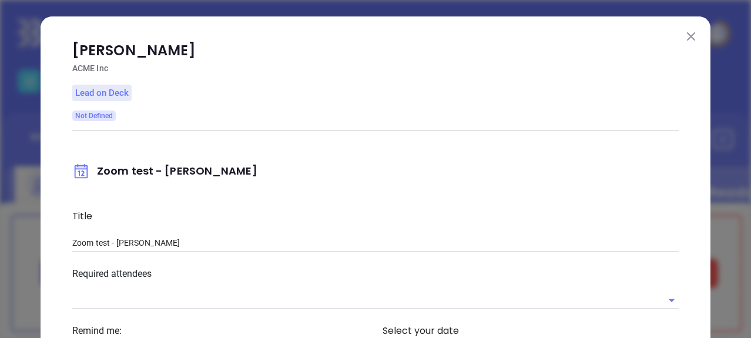
click at [687, 36] on img at bounding box center [691, 36] width 8 height 8
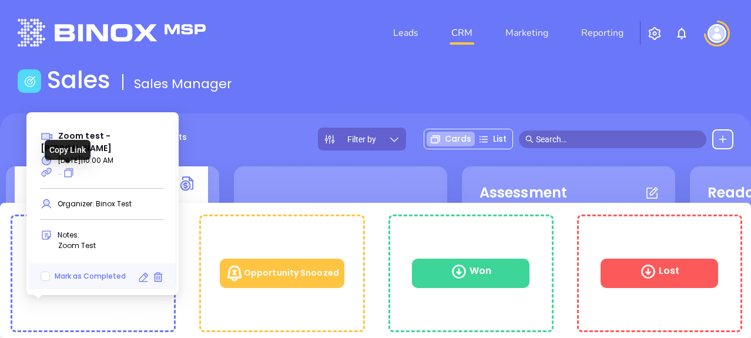
click at [66, 172] on icon at bounding box center [69, 173] width 12 height 12
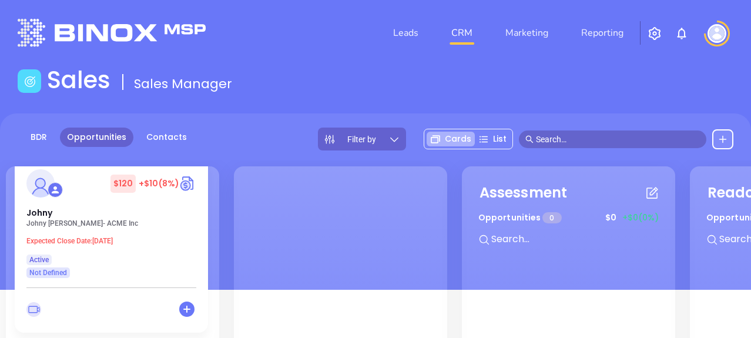
scroll to position [160, 0]
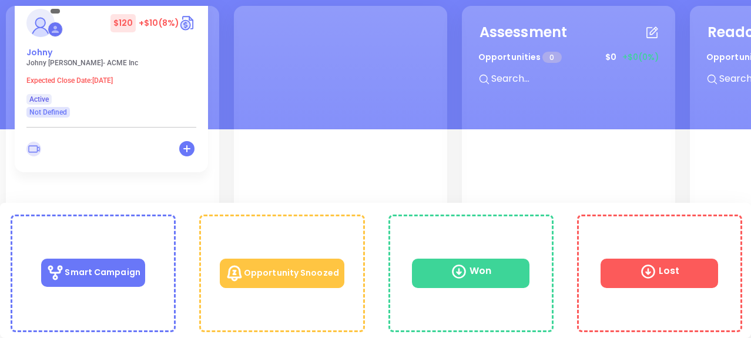
click at [58, 32] on icon "" at bounding box center [55, 29] width 7 height 7
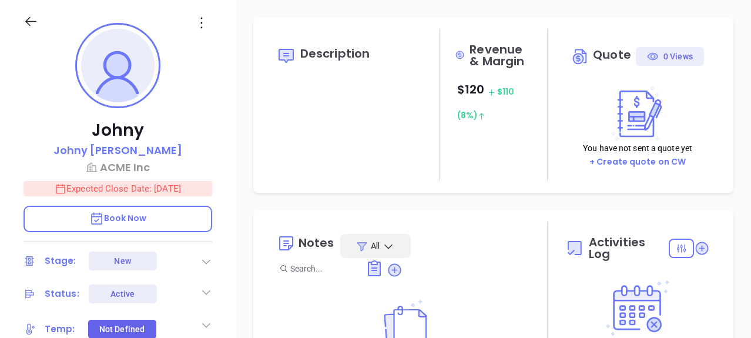
type input "10/01/2025"
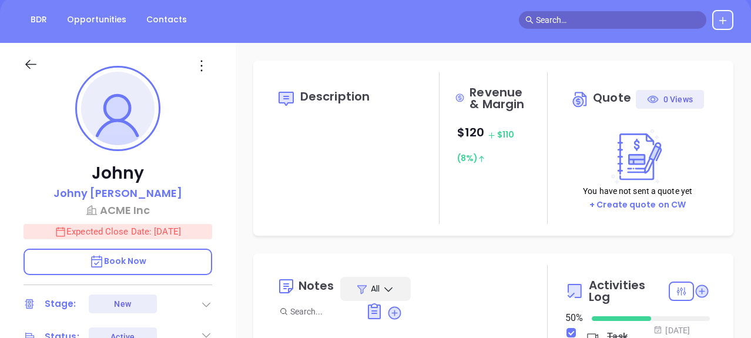
scroll to position [235, 0]
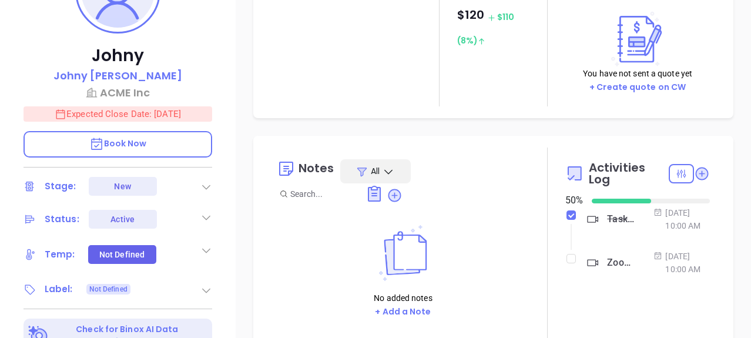
type input "Binox Test"
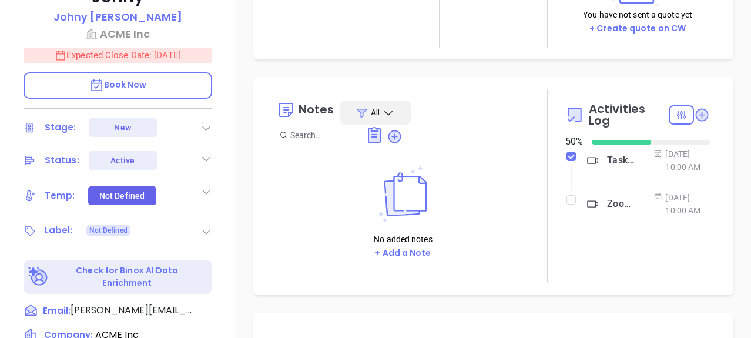
click at [610, 207] on div "Zoom test - Johny Smith" at bounding box center [621, 204] width 29 height 18
click at [601, 259] on div "Activities Log 50 % Task - Meeting Zoom test - Johny Smith Oct 1, 2025 | 10:00 …" at bounding box center [637, 186] width 145 height 194
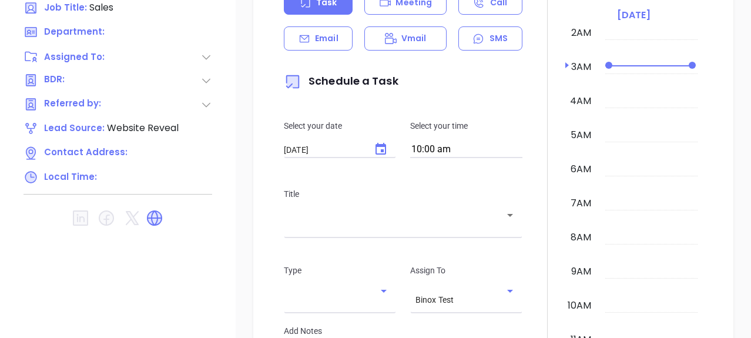
click at [300, 145] on input "10/01/2025" at bounding box center [323, 150] width 78 height 10
click at [330, 145] on input "10/01/2025" at bounding box center [323, 150] width 78 height 10
click at [382, 149] on icon "Choose date, selected date is Oct 1, 2025" at bounding box center [381, 149] width 14 height 14
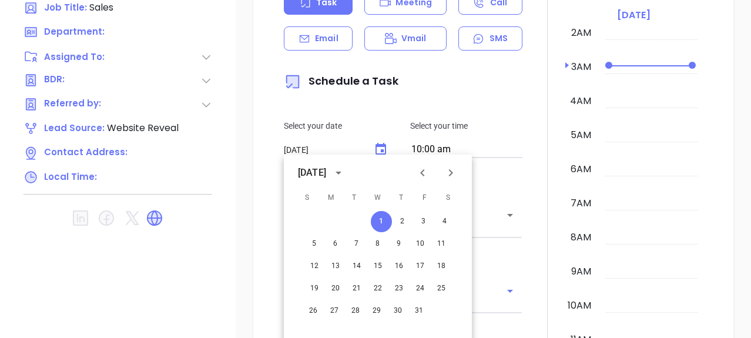
click at [422, 168] on icon "Previous month" at bounding box center [422, 173] width 14 height 14
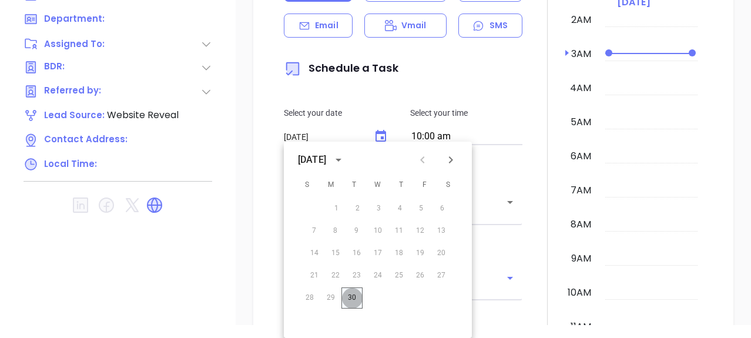
click at [348, 296] on button "30" at bounding box center [351, 297] width 21 height 21
type input "09/30/2025"
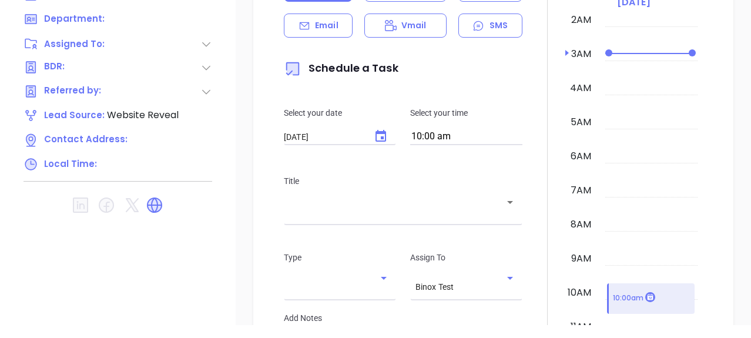
scroll to position [645, 0]
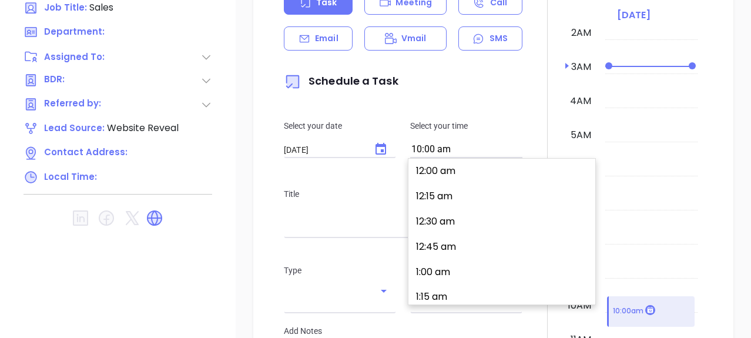
click at [417, 146] on input "10:00 am" at bounding box center [466, 150] width 112 height 16
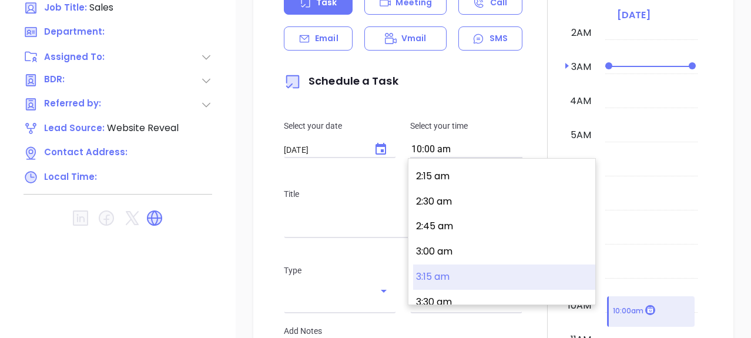
scroll to position [280, 0]
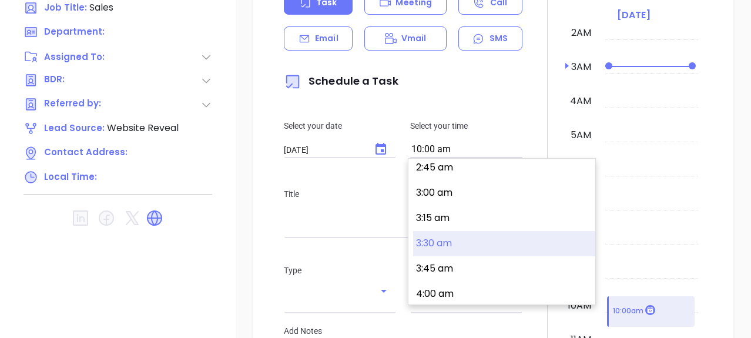
click at [426, 242] on button "3:30 am" at bounding box center [504, 243] width 182 height 25
type input "3:30 am"
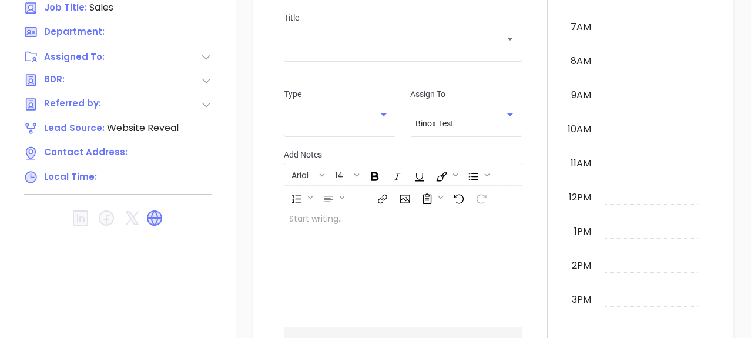
scroll to position [646, 0]
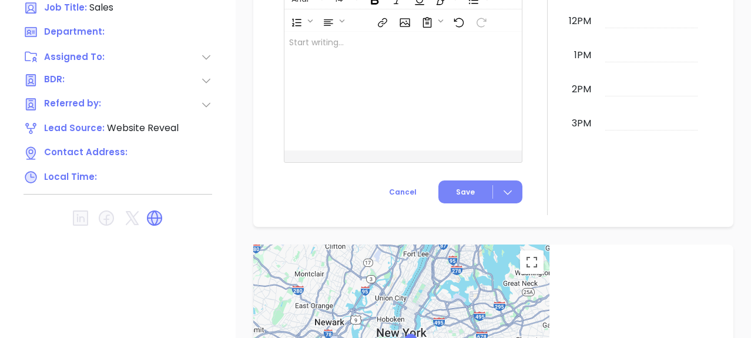
click at [456, 190] on span "Save" at bounding box center [465, 192] width 19 height 11
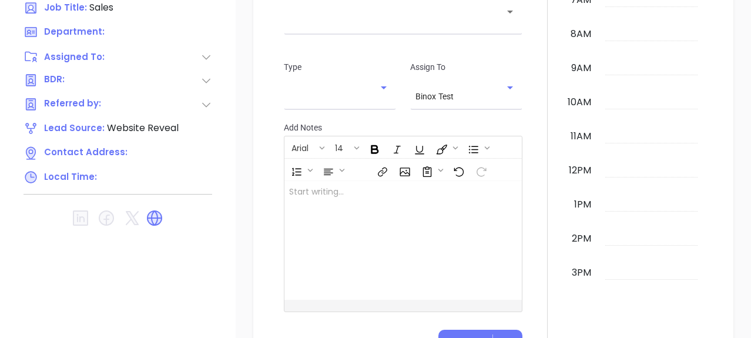
scroll to position [556, 0]
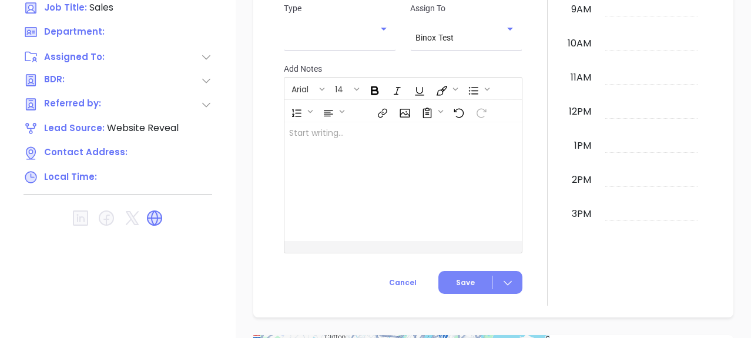
click at [502, 282] on icon at bounding box center [508, 283] width 12 height 12
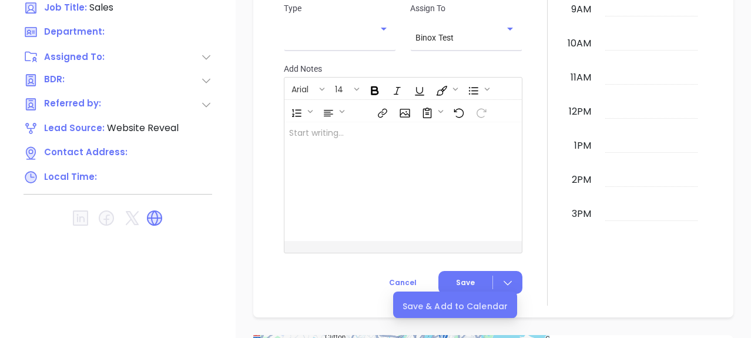
click at [441, 304] on div "Save & Add to Calendar" at bounding box center [454, 306] width 105 height 13
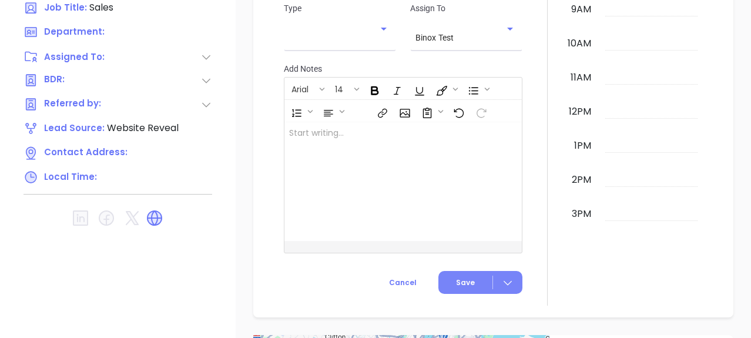
click at [459, 279] on span "Save" at bounding box center [465, 282] width 19 height 11
click at [328, 143] on div at bounding box center [394, 181] width 221 height 119
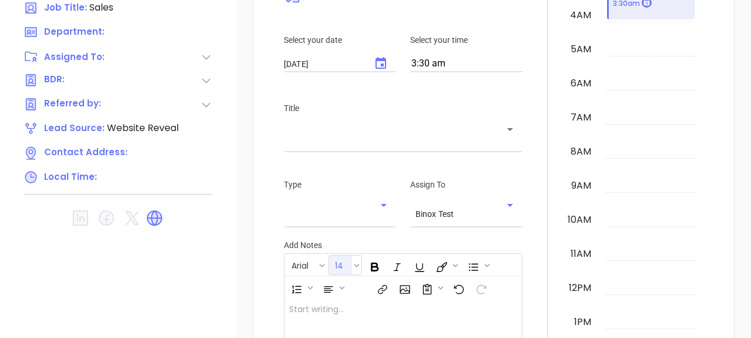
scroll to position [615, 0]
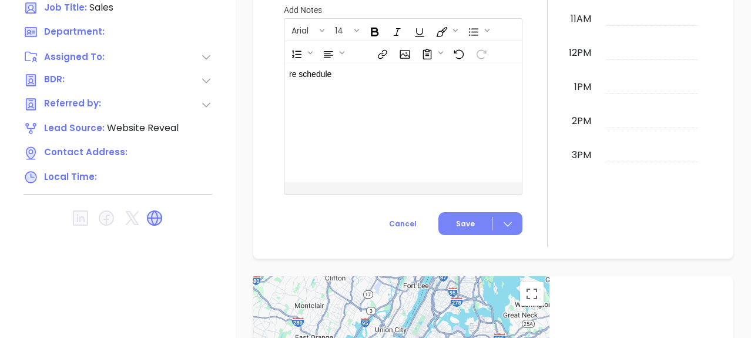
click at [461, 228] on span "Save" at bounding box center [465, 224] width 19 height 11
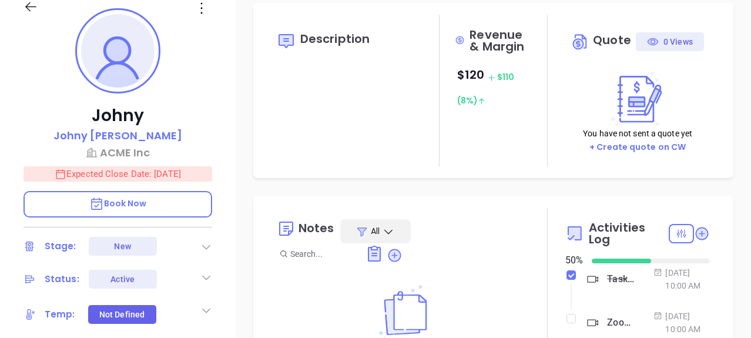
scroll to position [0, 0]
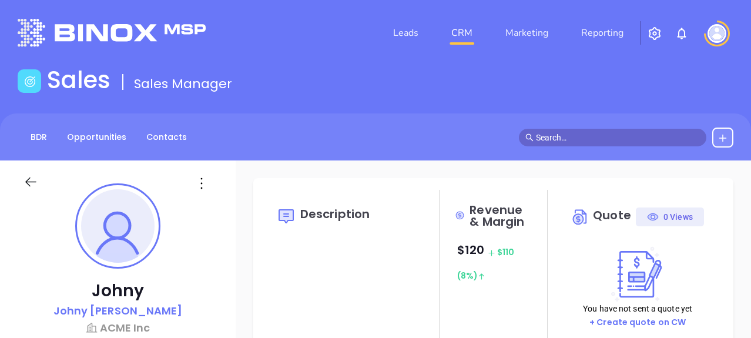
click at [32, 31] on img at bounding box center [112, 33] width 188 height 28
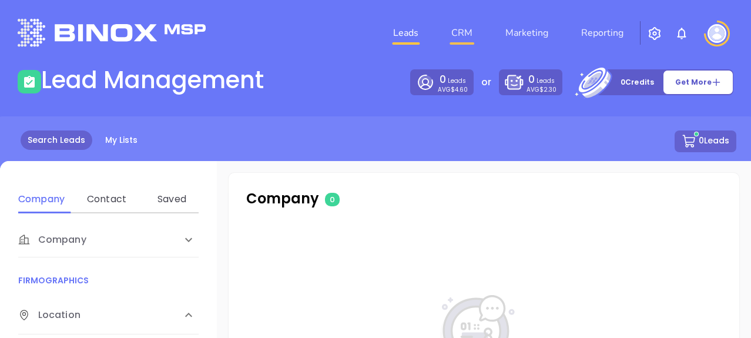
click at [463, 32] on link "CRM" at bounding box center [462, 33] width 31 height 24
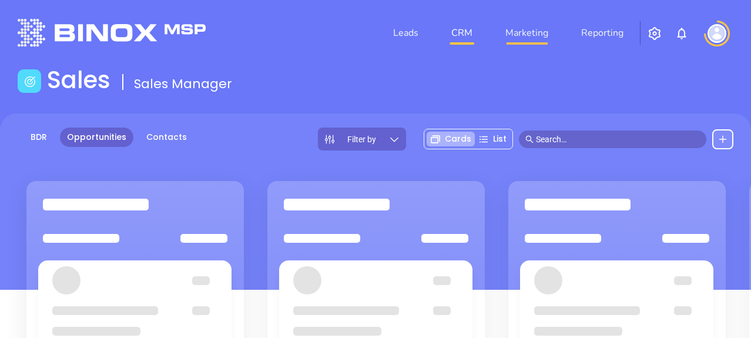
click at [527, 32] on link "Marketing" at bounding box center [527, 33] width 52 height 24
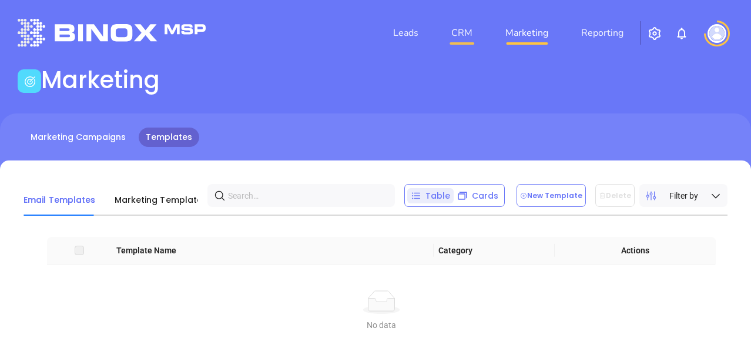
click at [472, 35] on link "CRM" at bounding box center [462, 33] width 31 height 24
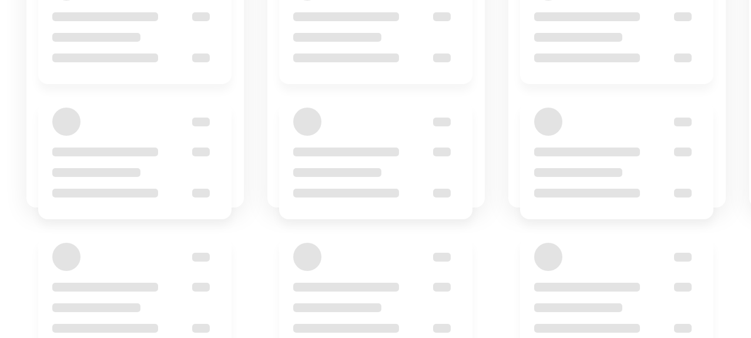
scroll to position [310, 0]
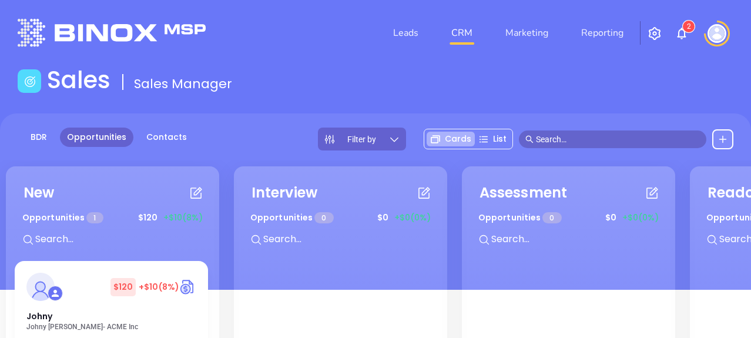
click at [716, 32] on img at bounding box center [716, 33] width 19 height 19
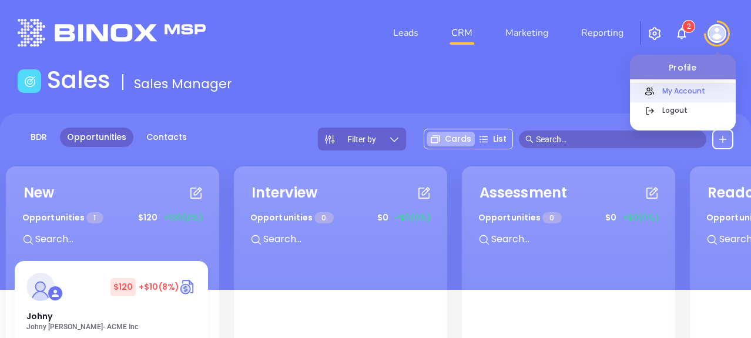
click at [684, 90] on p "My Account" at bounding box center [695, 91] width 79 height 12
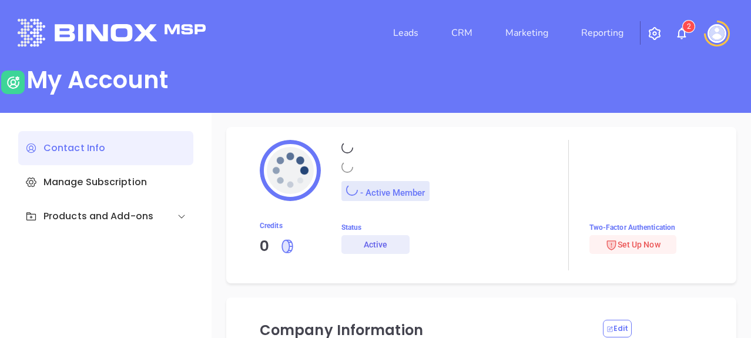
type input "Binox"
type input "Test"
type input "[EMAIL_ADDRESS][DOMAIN_NAME]"
type input "Binox Test"
type input "Management"
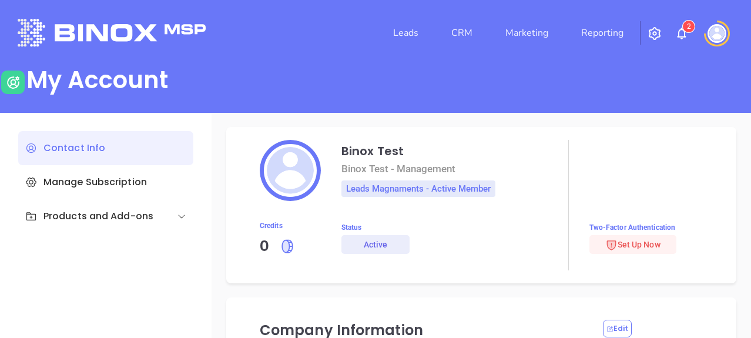
type input "Binox Test"
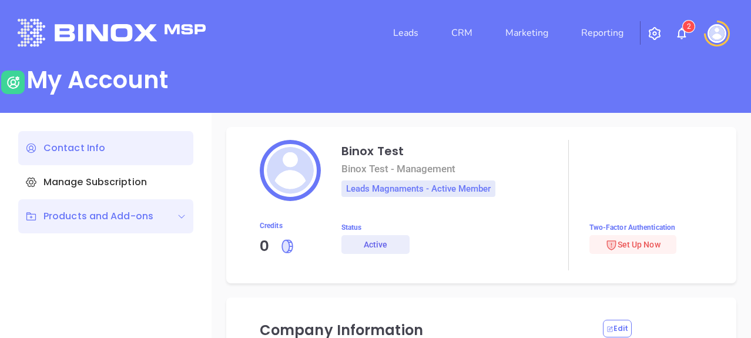
click at [66, 220] on div "Products and Add-ons" at bounding box center [89, 216] width 128 height 14
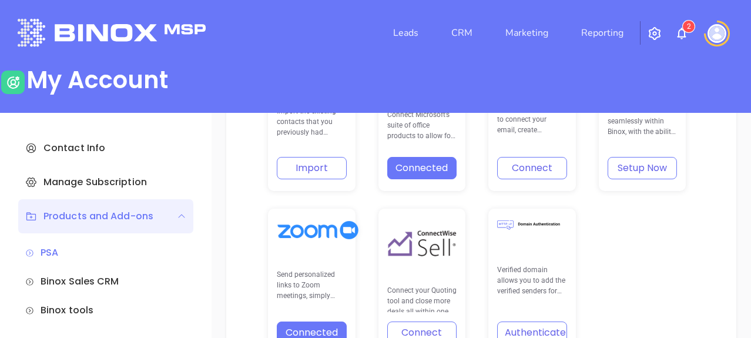
scroll to position [429, 0]
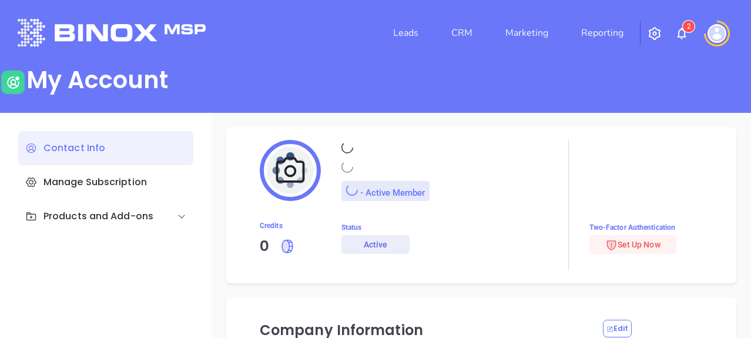
type input "Binox"
type input "Test"
type input "[EMAIL_ADDRESS][DOMAIN_NAME]"
type input "Binox Test"
type input "Management"
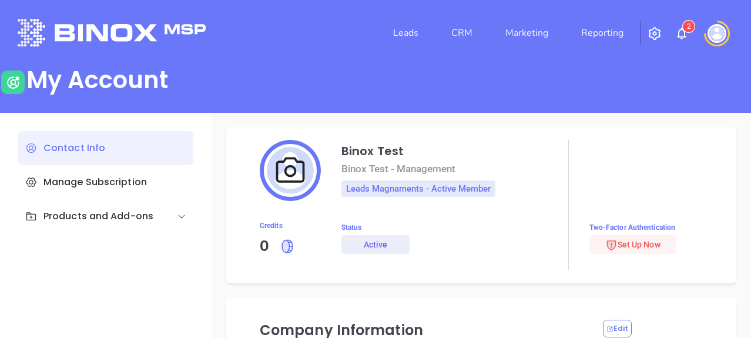
type input "Binox Test"
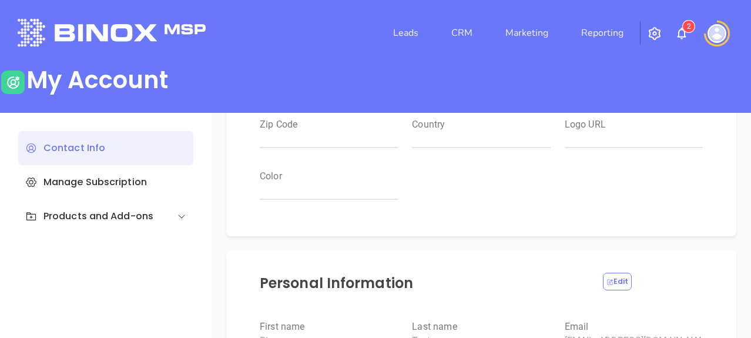
scroll to position [294, 0]
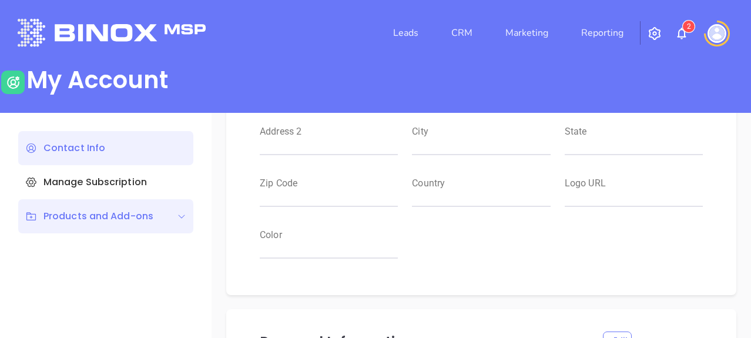
click at [63, 223] on div "Products and Add-ons" at bounding box center [89, 216] width 128 height 14
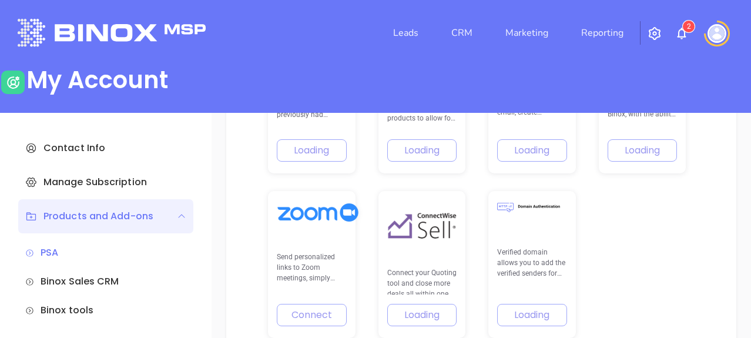
click at [65, 213] on div "Products and Add-ons" at bounding box center [89, 216] width 128 height 14
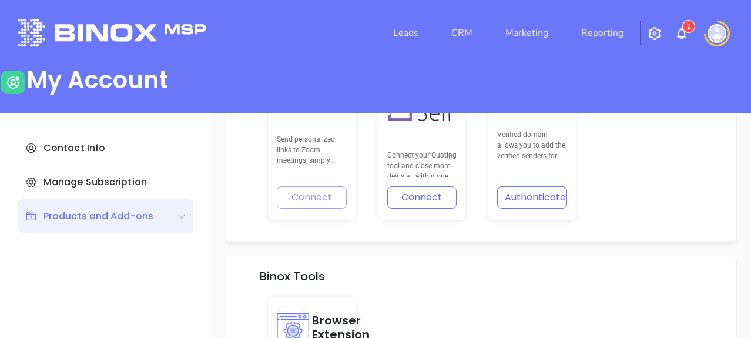
scroll to position [488, 0]
click at [309, 201] on div "Send personalized links to Zoom meetings, simply authenticate with your Zoom ac…" at bounding box center [312, 146] width 88 height 147
click at [304, 197] on div "Send personalized links to Zoom meetings, simply authenticate with your Zoom ac…" at bounding box center [312, 146] width 88 height 147
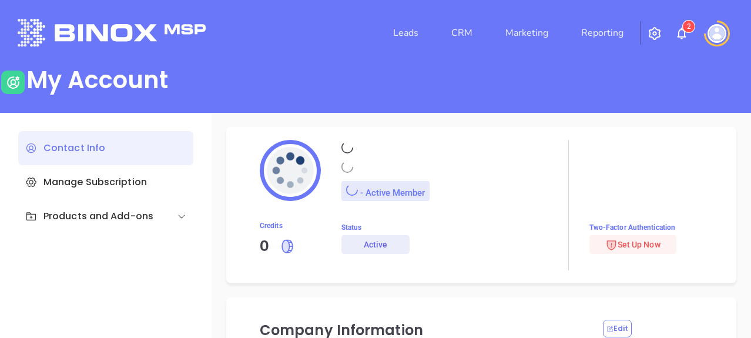
type input "Binox"
type input "Test"
type input "[EMAIL_ADDRESS][DOMAIN_NAME]"
type input "Binox Test"
type input "Management"
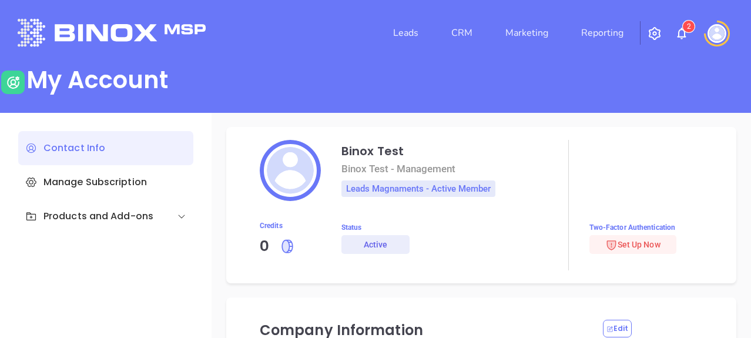
type input "Binox Test"
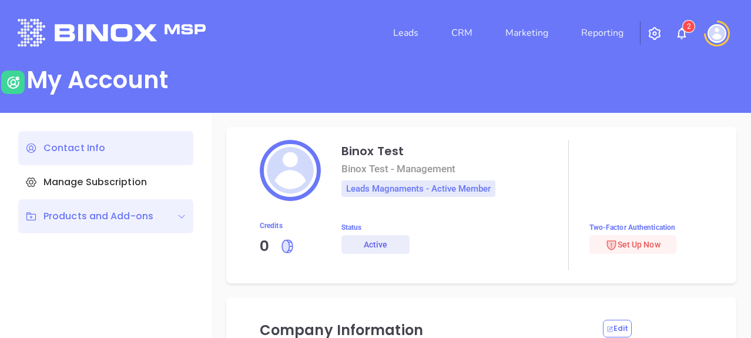
click at [65, 213] on div "Products and Add-ons" at bounding box center [89, 216] width 128 height 14
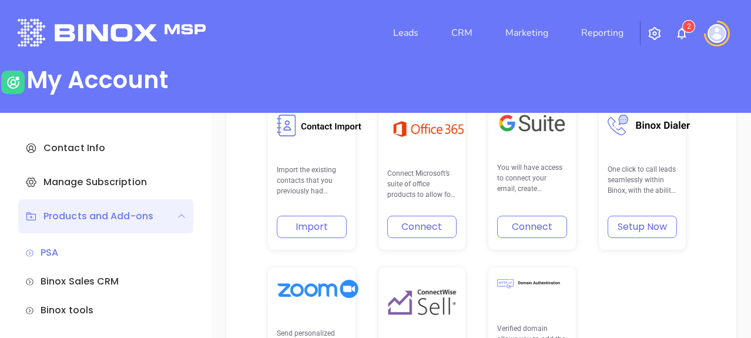
scroll to position [411, 0]
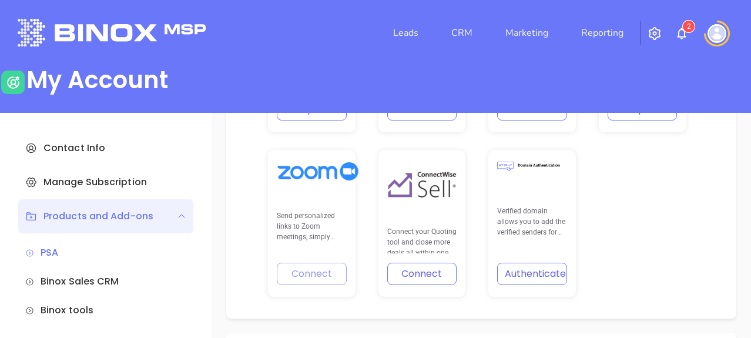
click at [301, 270] on div "Send personalized links to Zoom meetings, simply authenticate with your Zoom ac…" at bounding box center [312, 223] width 88 height 147
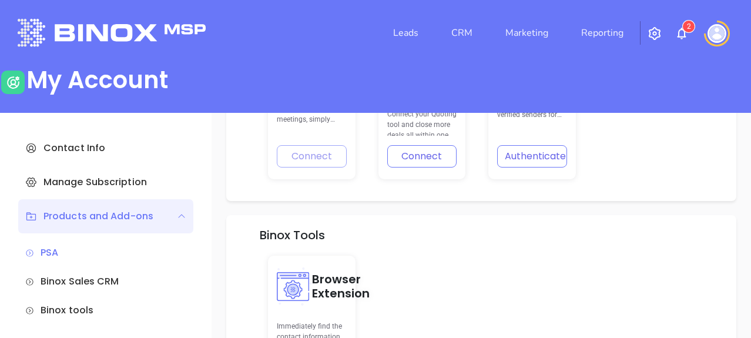
scroll to position [560, 0]
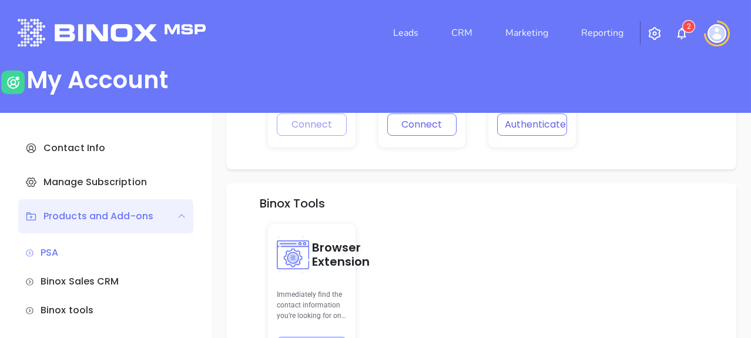
click at [684, 28] on sup "2" at bounding box center [689, 27] width 12 height 12
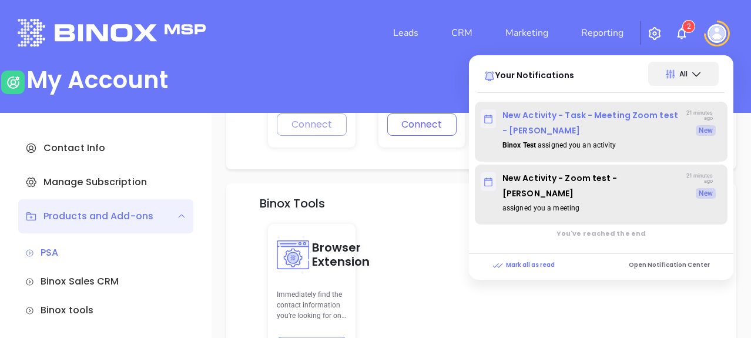
click at [556, 130] on p "New Activity - Task - Meeting Zoom test - [PERSON_NAME]" at bounding box center [581, 123] width 201 height 31
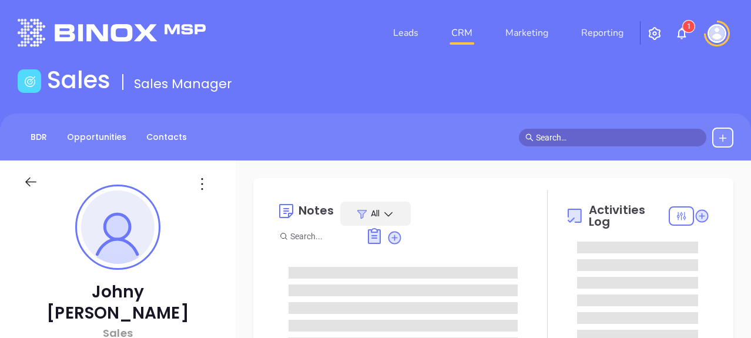
type input "[DATE]"
type input "Binox Test"
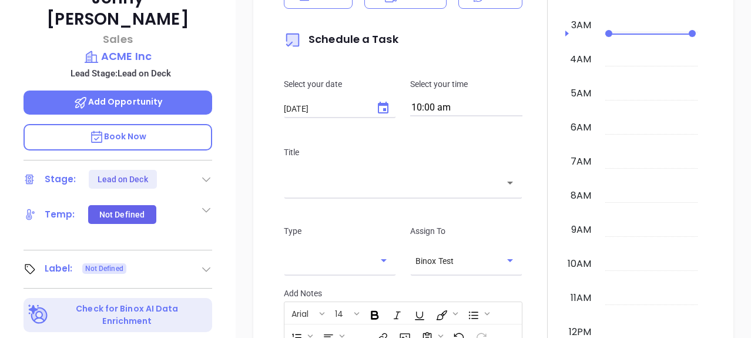
scroll to position [235, 0]
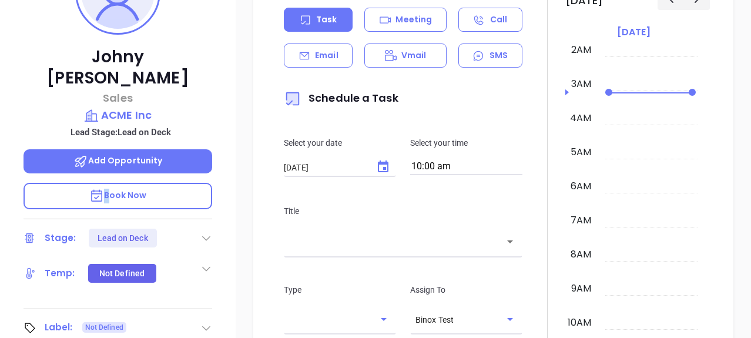
click at [104, 189] on span "Book Now" at bounding box center [118, 195] width 58 height 12
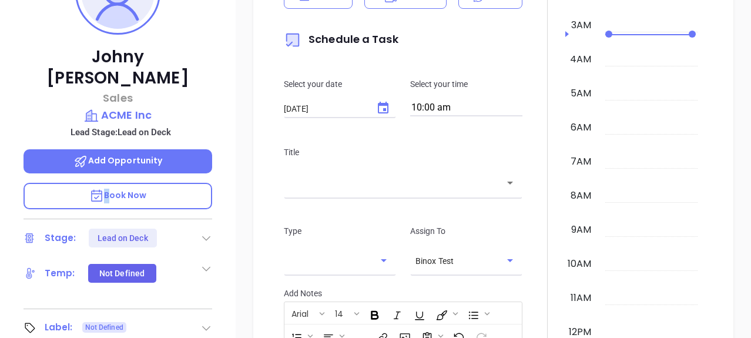
scroll to position [894, 0]
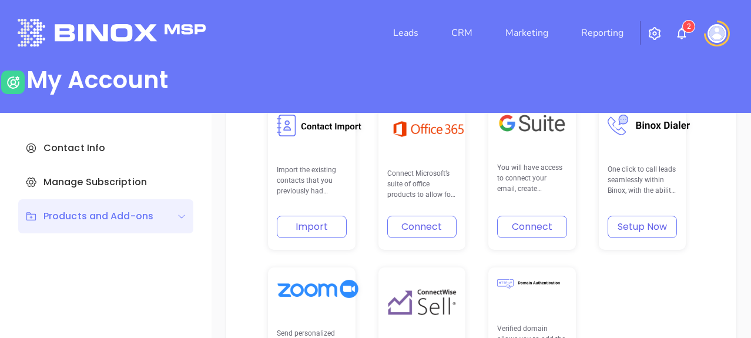
scroll to position [411, 0]
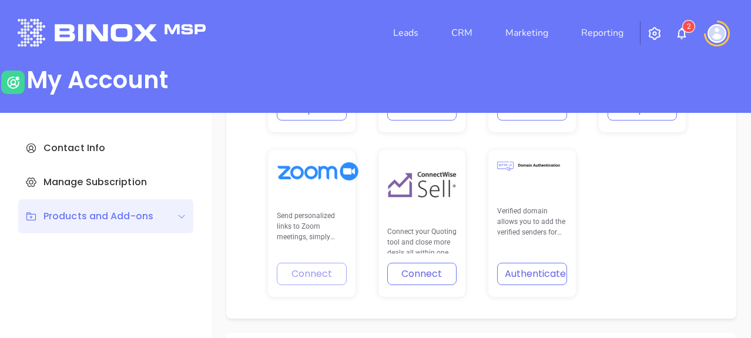
click at [317, 271] on div "Send personalized links to Zoom meetings, simply authenticate with your Zoom ac…" at bounding box center [312, 223] width 88 height 147
